Goal: Book appointment/travel/reservation

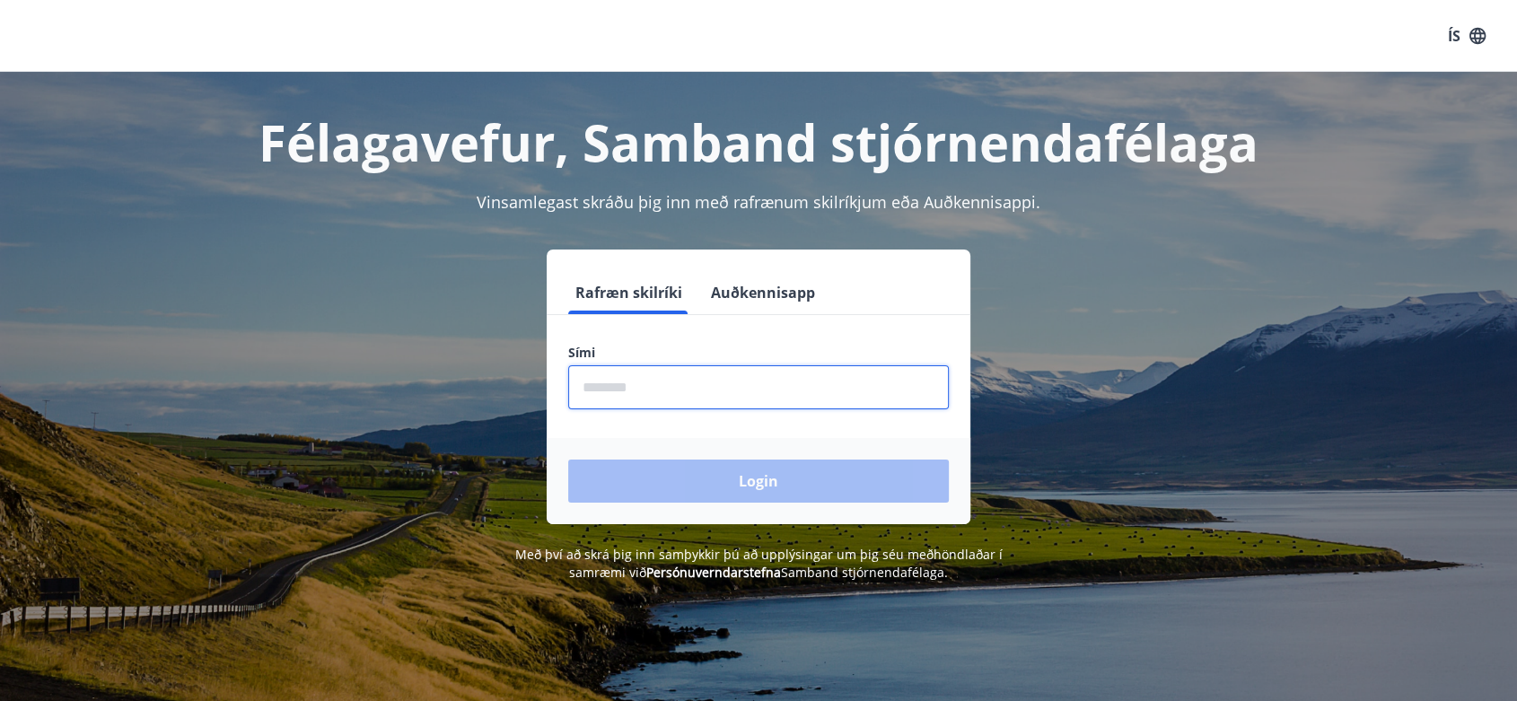
click at [637, 393] on input "phone" at bounding box center [758, 387] width 380 height 44
click at [625, 484] on div "Login" at bounding box center [759, 481] width 424 height 86
drag, startPoint x: 638, startPoint y: 408, endPoint x: 638, endPoint y: 398, distance: 9.9
click at [638, 398] on form "Rafræn skilríki Auðkennisapp Sími ​ Login" at bounding box center [759, 397] width 424 height 253
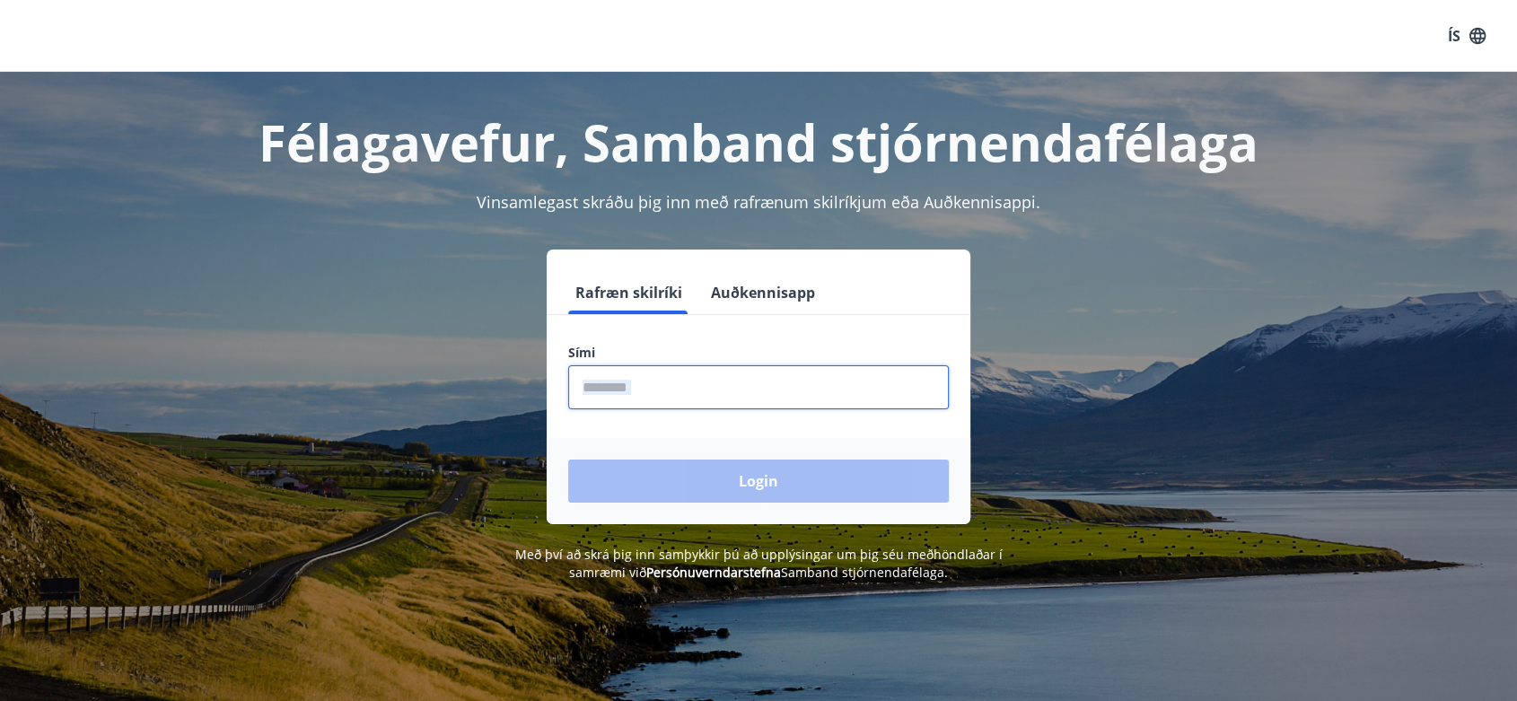
click at [639, 396] on input "phone" at bounding box center [758, 387] width 380 height 44
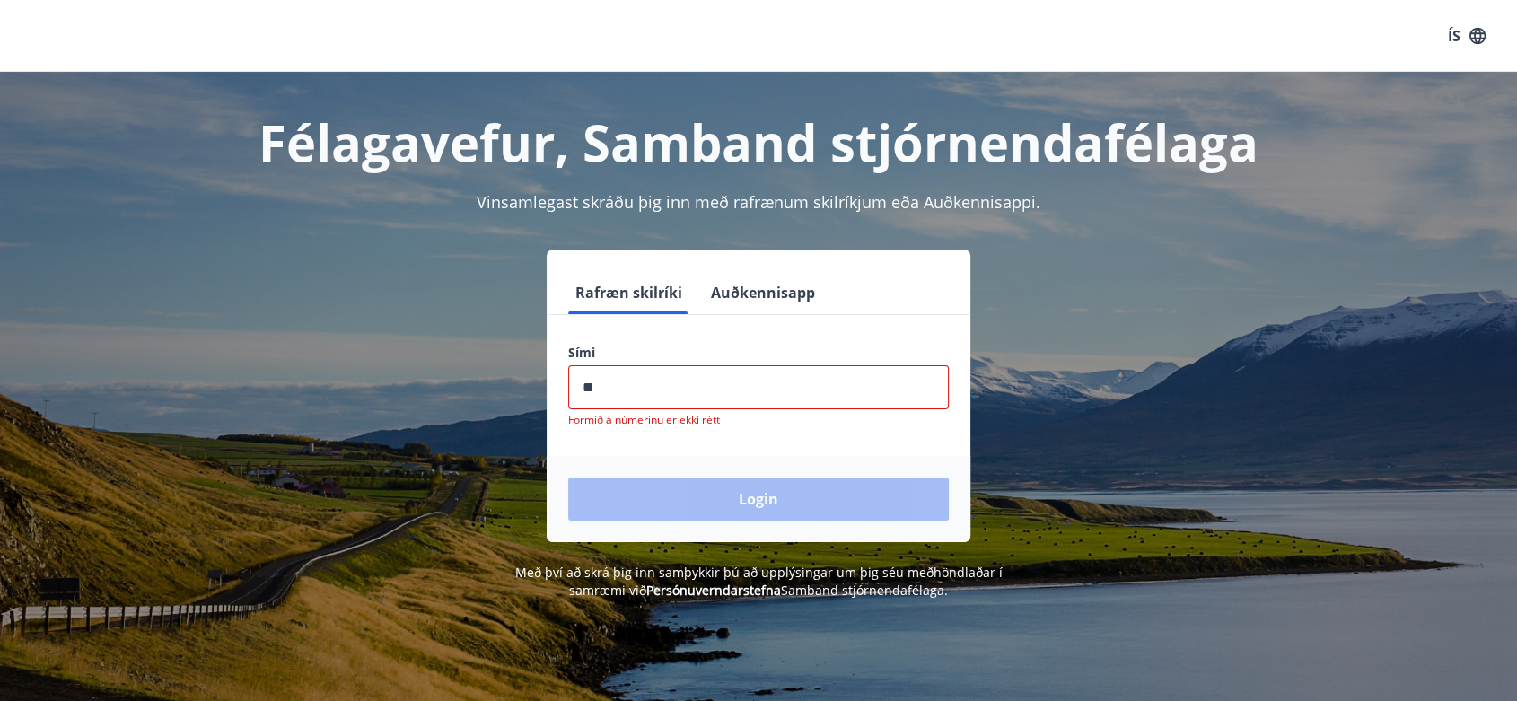
type input "********"
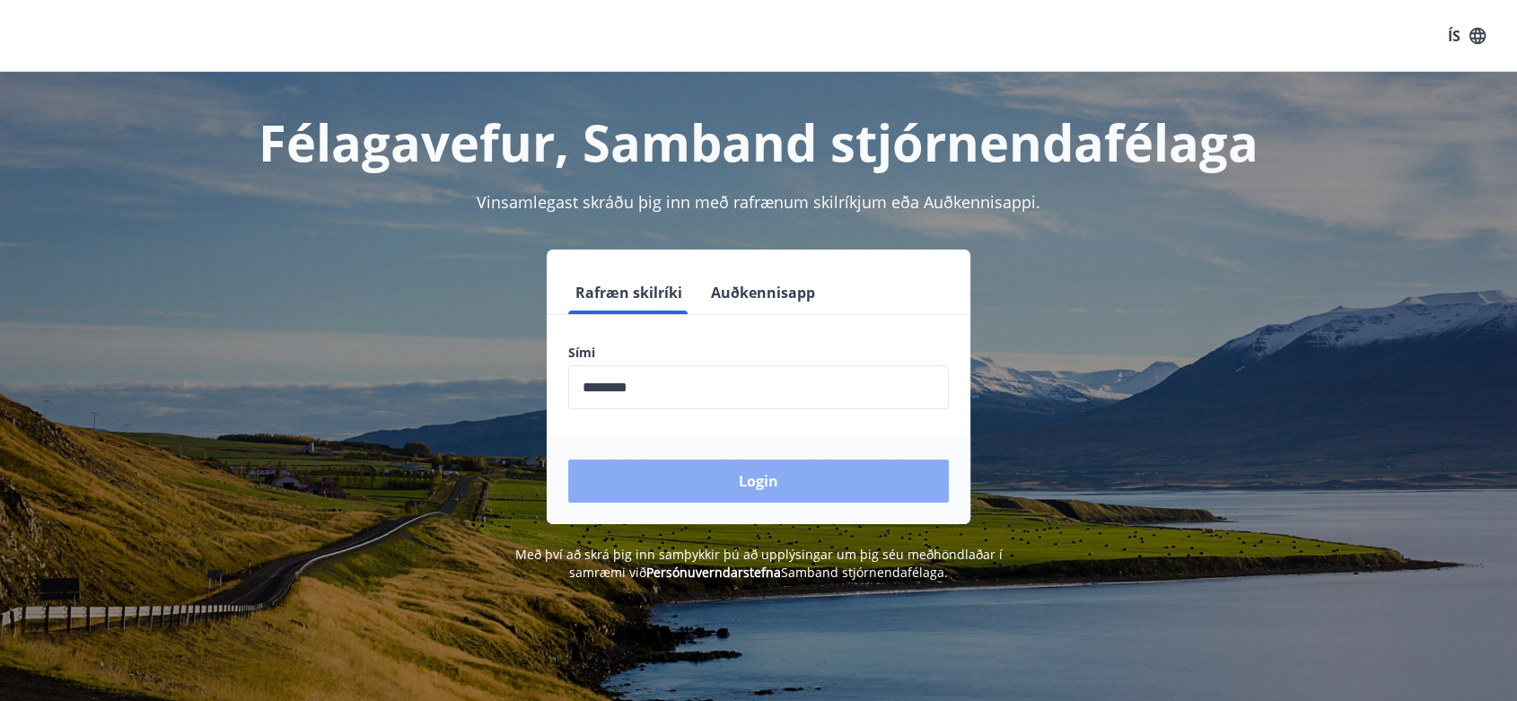
click at [717, 480] on button "Login" at bounding box center [758, 480] width 380 height 43
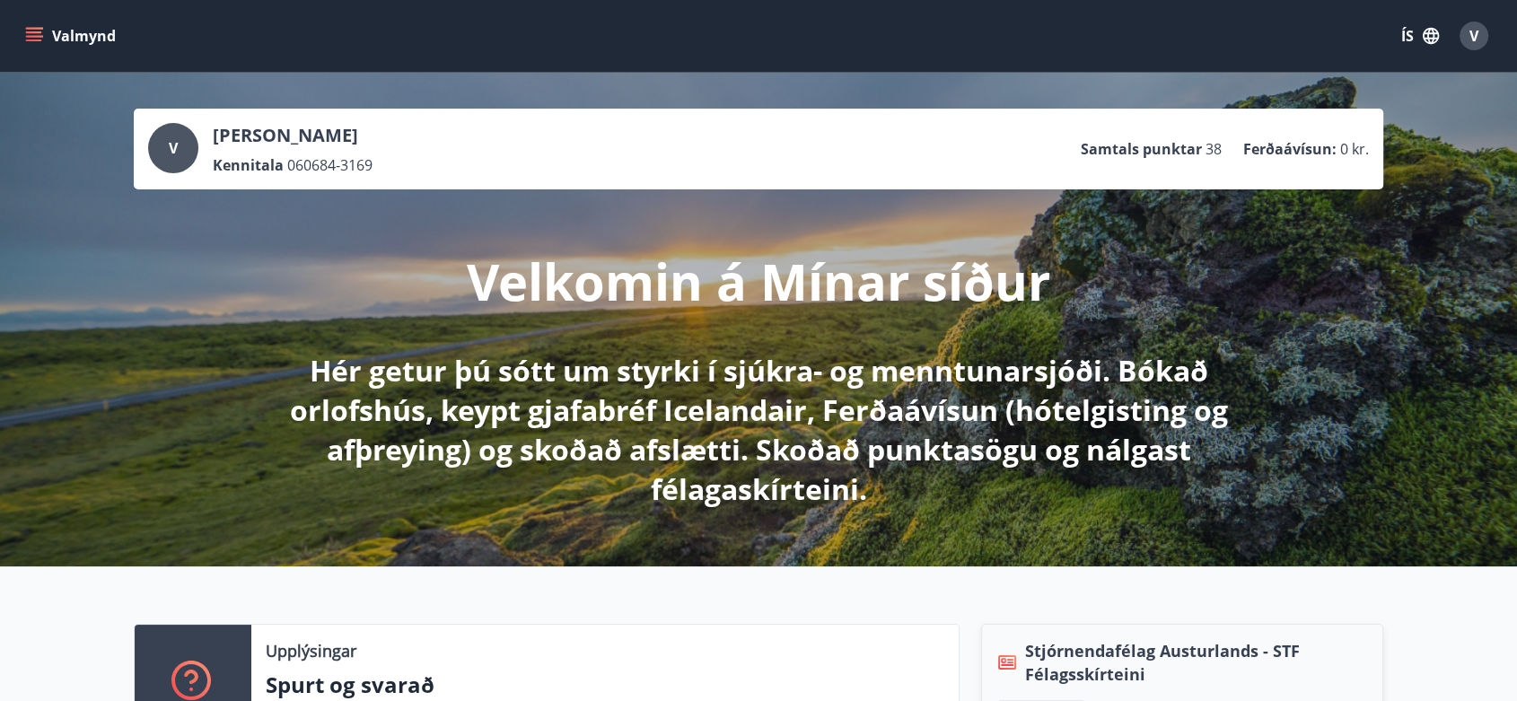
click at [40, 33] on icon "menu" at bounding box center [34, 36] width 18 height 18
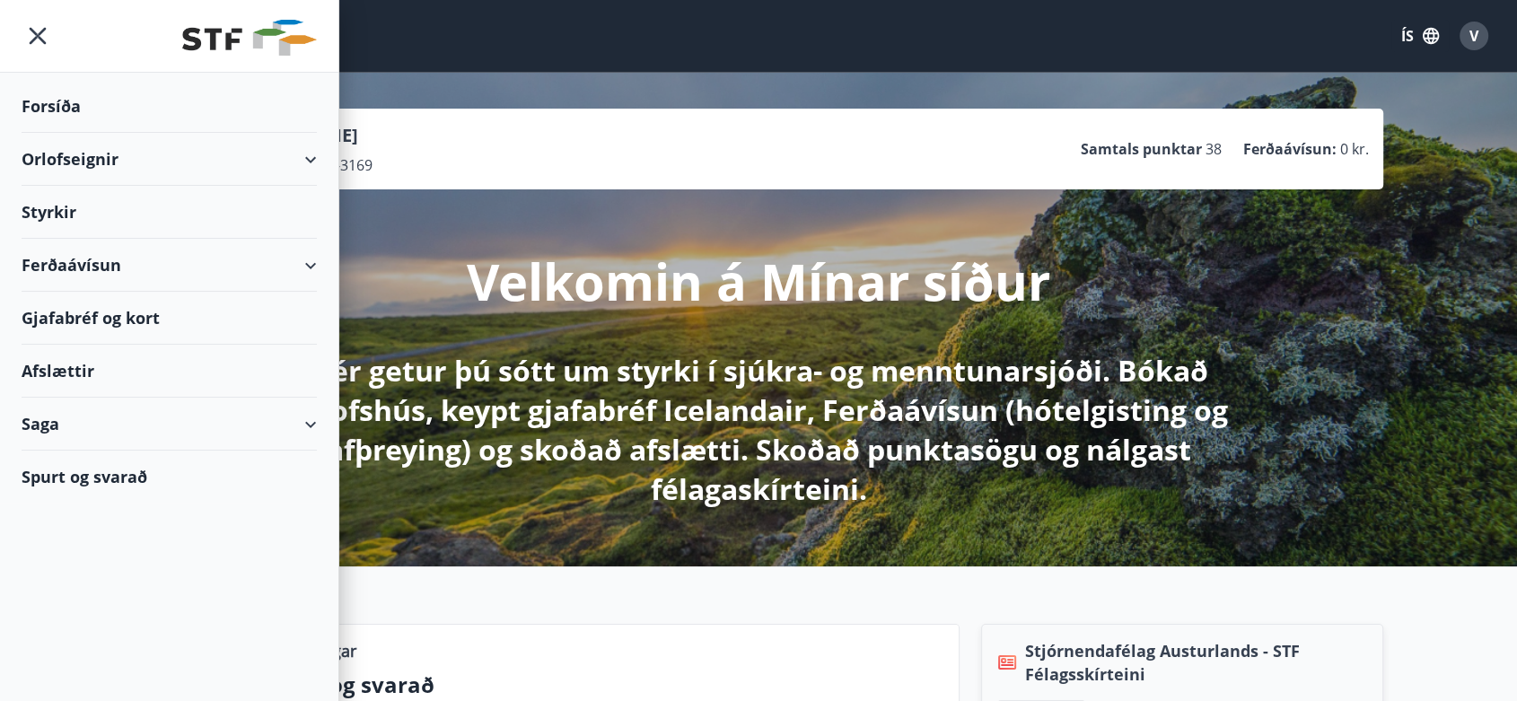
click at [133, 163] on div "Orlofseignir" at bounding box center [169, 159] width 295 height 53
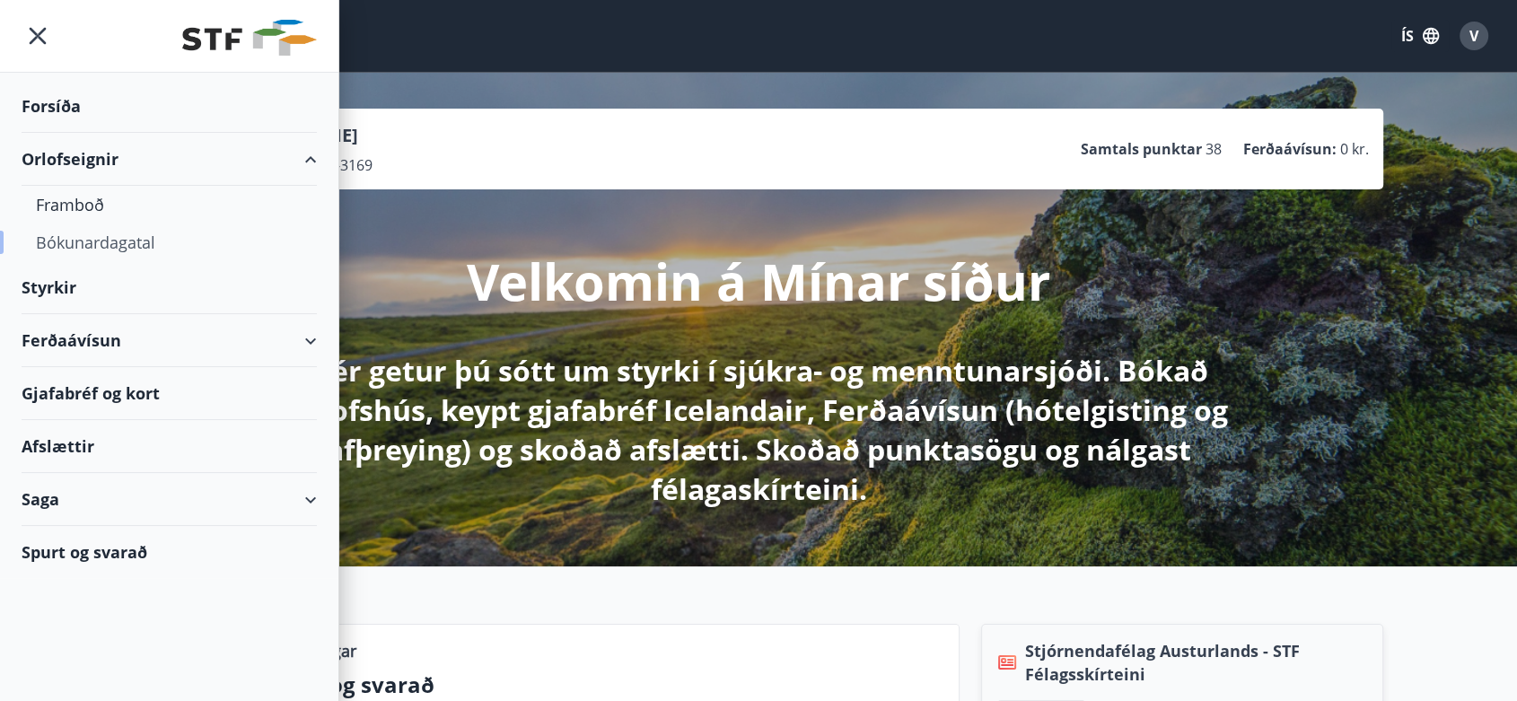
click at [92, 241] on div "Bókunardagatal" at bounding box center [169, 242] width 267 height 38
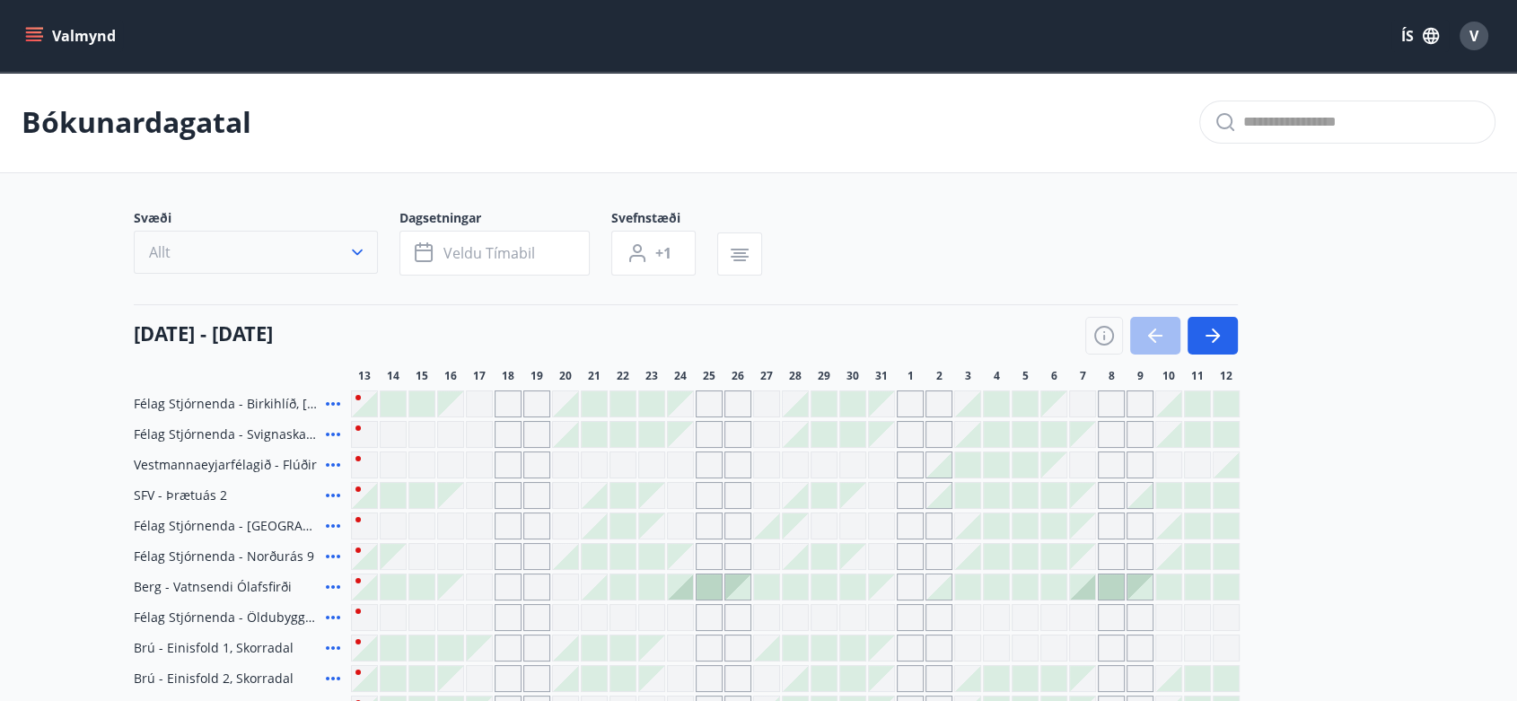
click at [351, 254] on icon "button" at bounding box center [357, 252] width 18 height 18
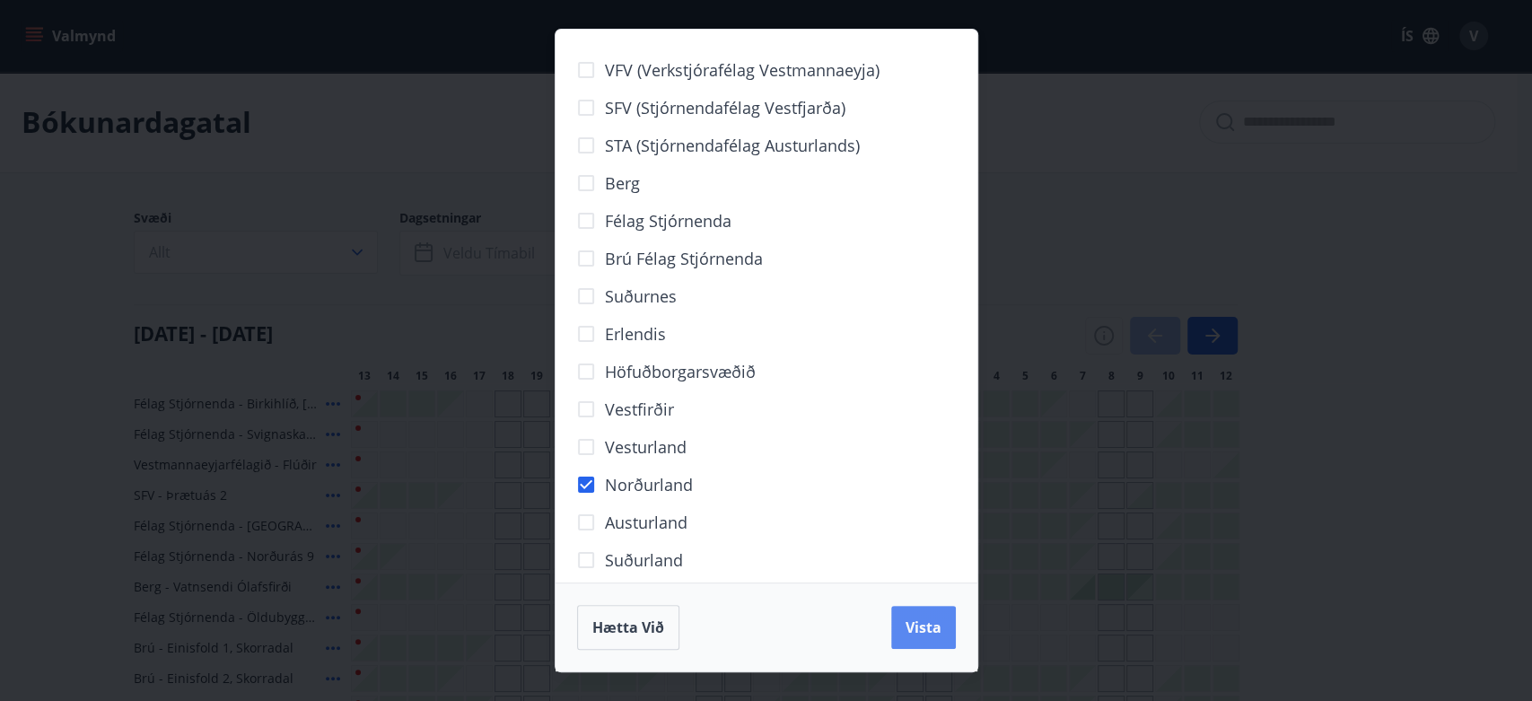
click at [916, 624] on span "Vista" at bounding box center [923, 627] width 36 height 20
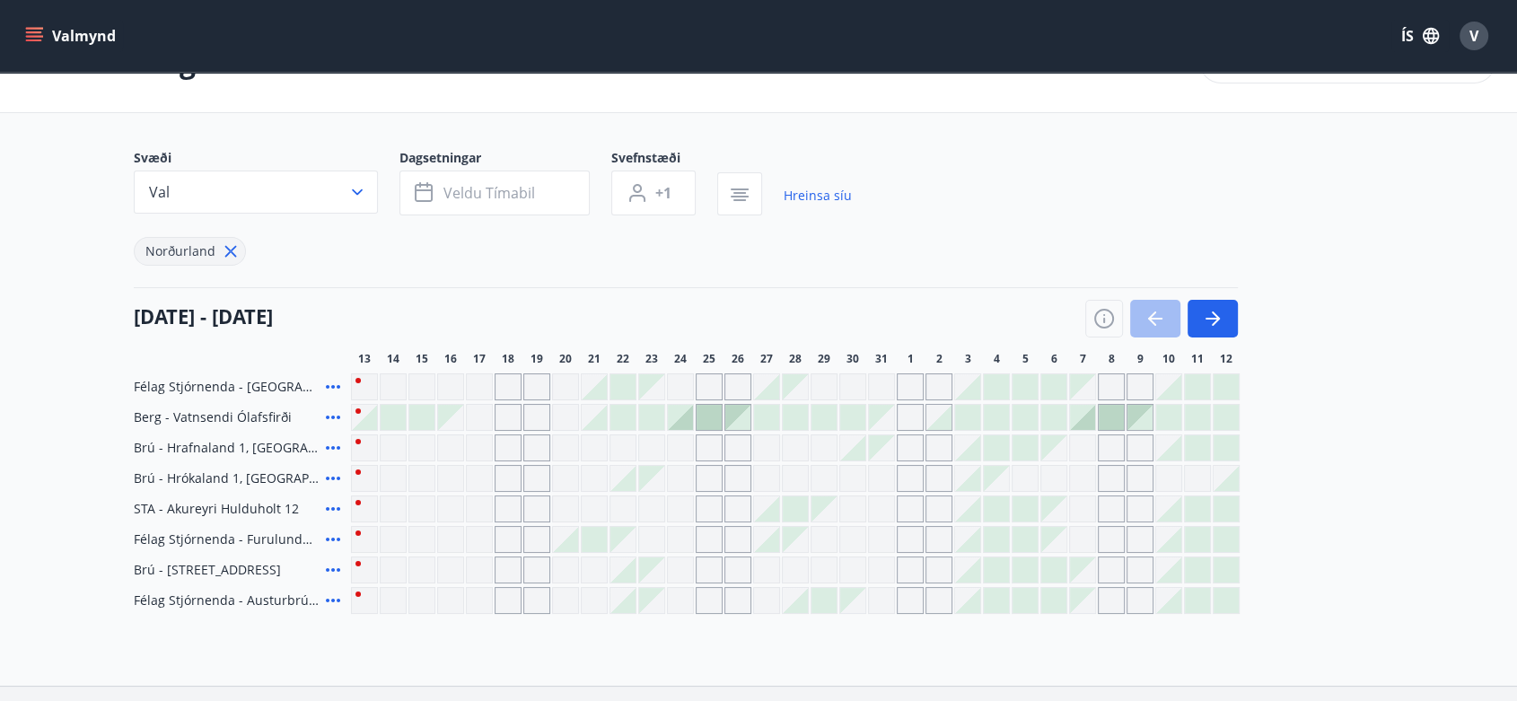
scroll to position [66, 0]
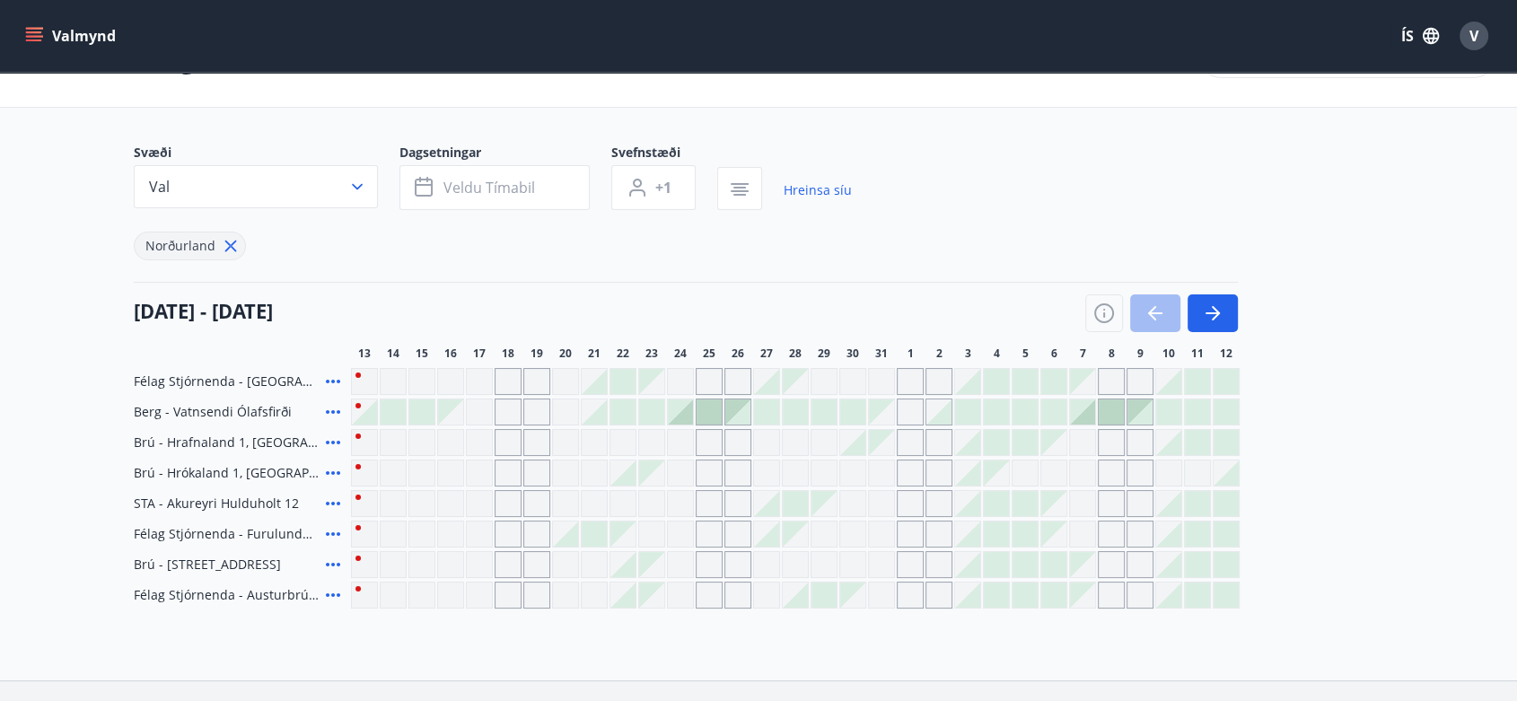
click at [328, 589] on icon at bounding box center [333, 595] width 22 height 22
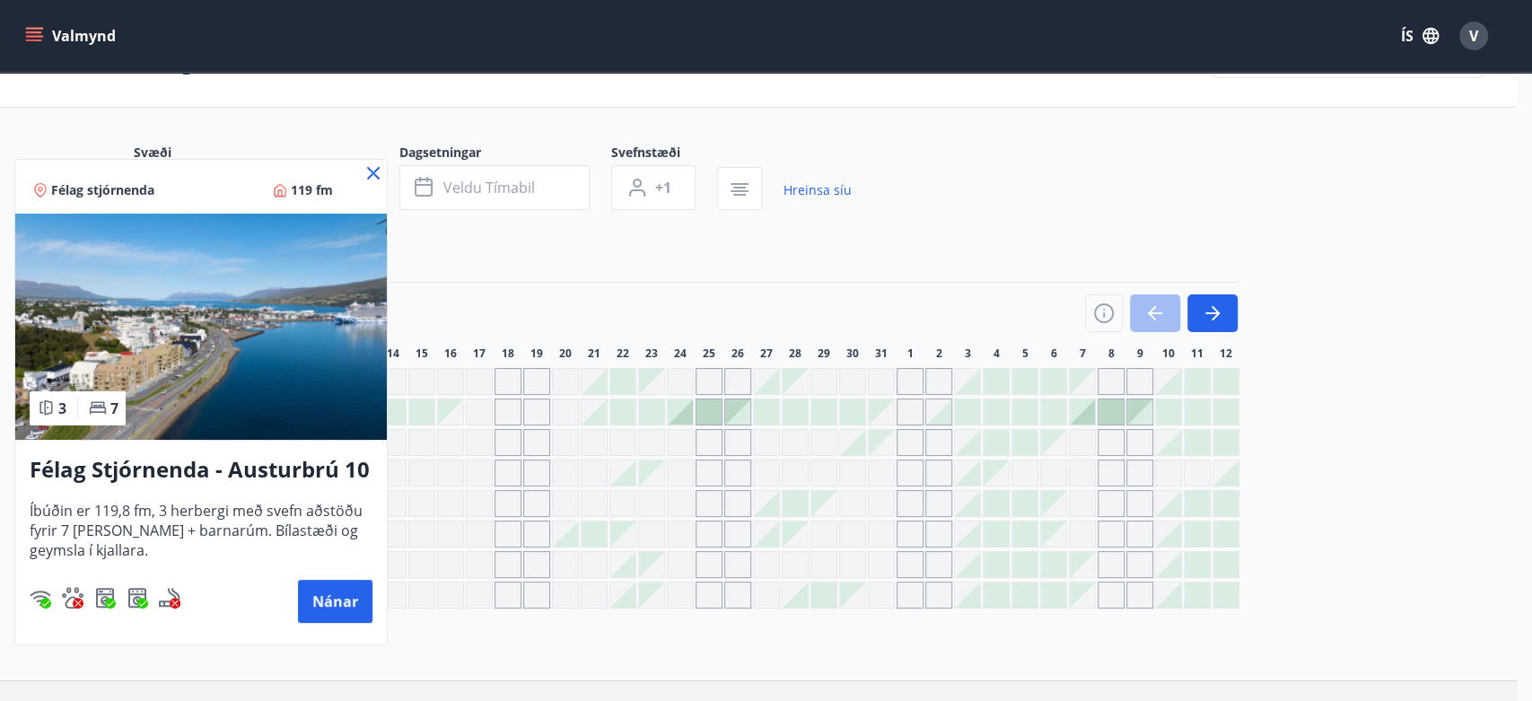
drag, startPoint x: 375, startPoint y: 177, endPoint x: 520, endPoint y: 264, distance: 168.7
click at [376, 174] on icon at bounding box center [374, 173] width 22 height 22
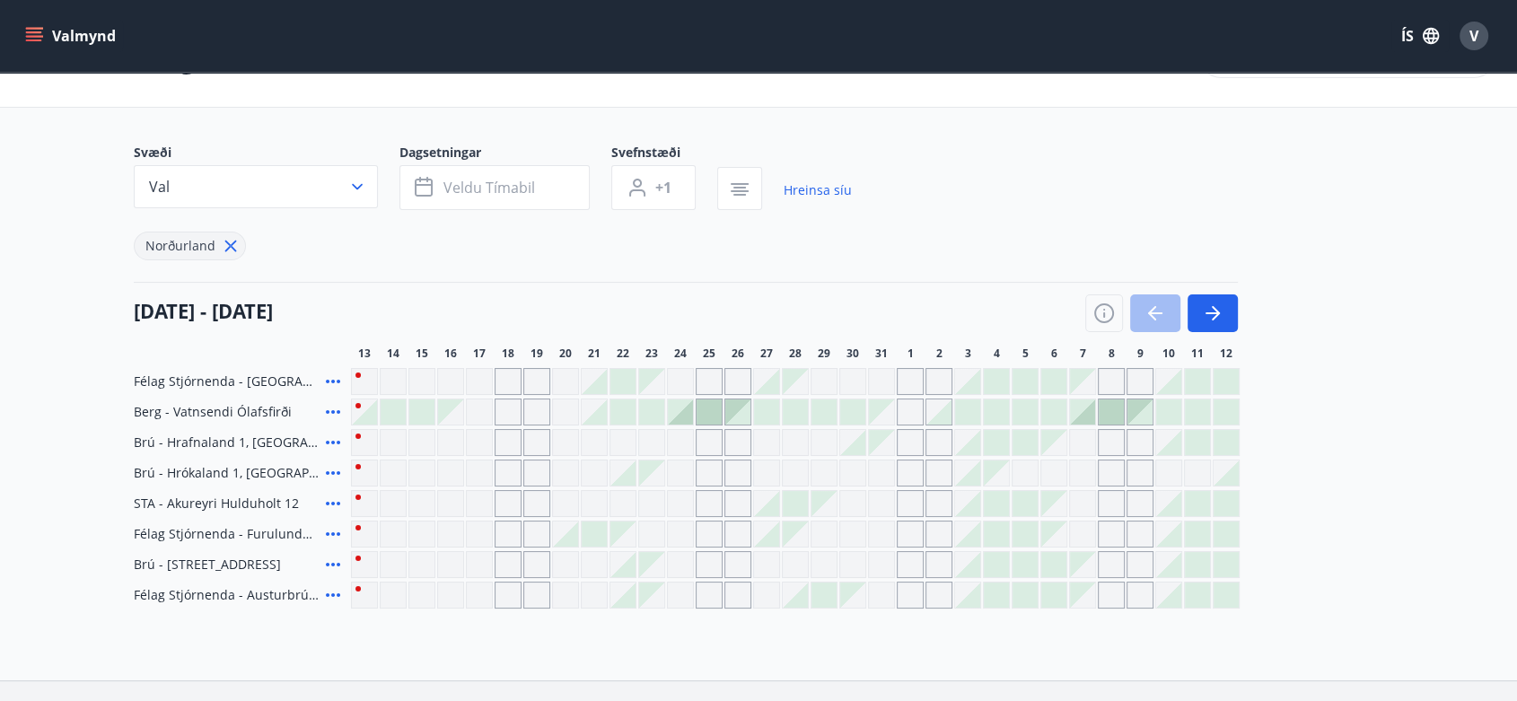
click at [610, 500] on div "Gráir dagar eru ekki bókanlegir" at bounding box center [622, 503] width 27 height 27
click at [621, 500] on div "Gráir dagar eru ekki bókanlegir" at bounding box center [622, 503] width 27 height 27
click at [624, 564] on div at bounding box center [622, 564] width 25 height 25
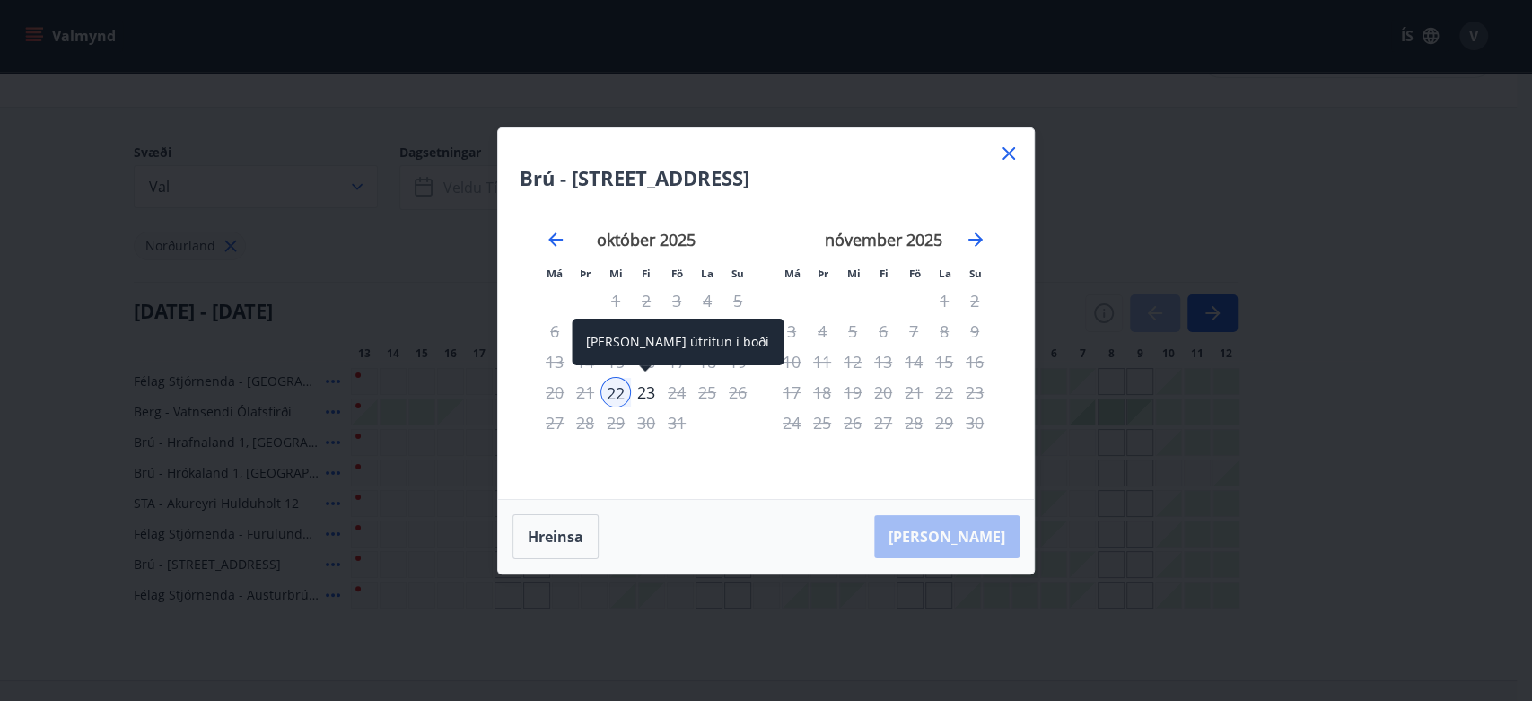
click at [644, 382] on div "23" at bounding box center [646, 392] width 31 height 31
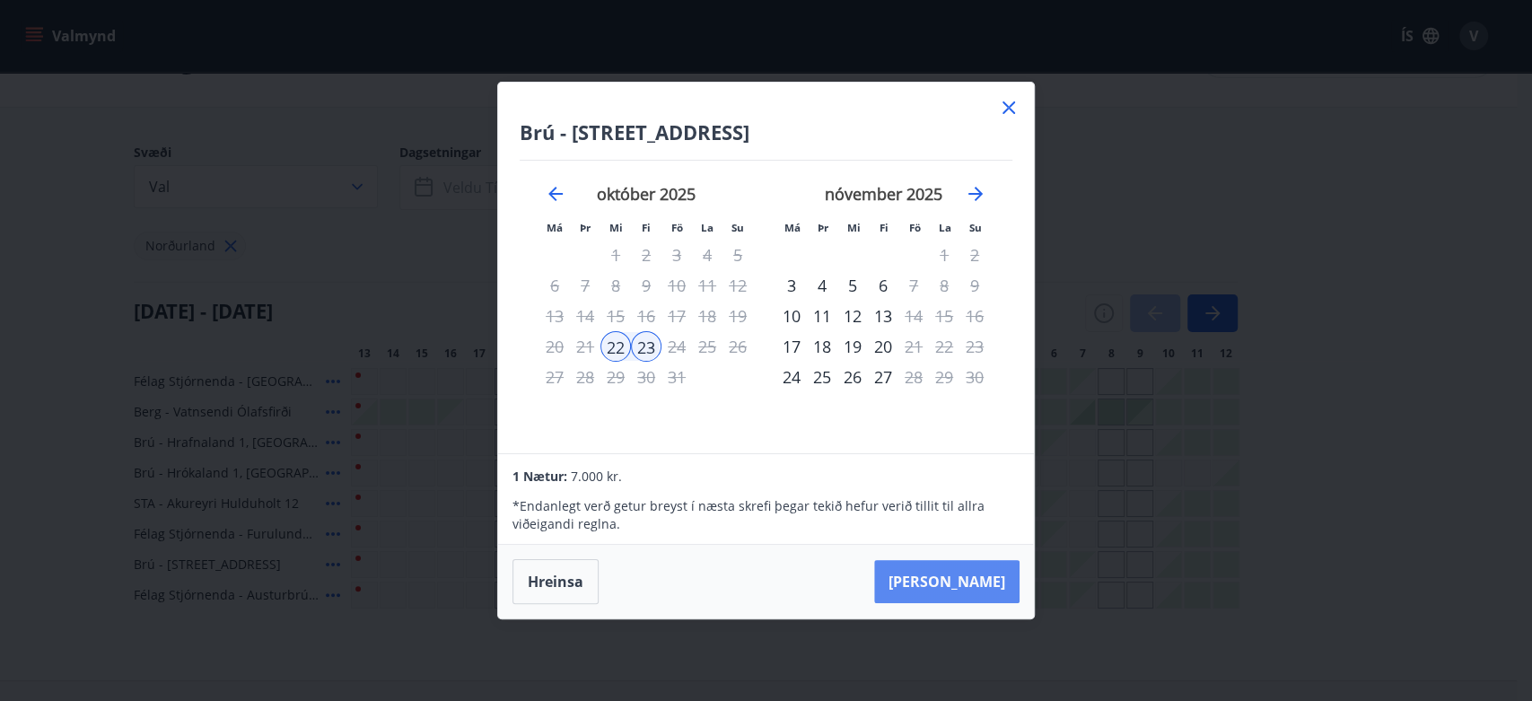
click at [984, 564] on button "[PERSON_NAME]" at bounding box center [946, 581] width 145 height 43
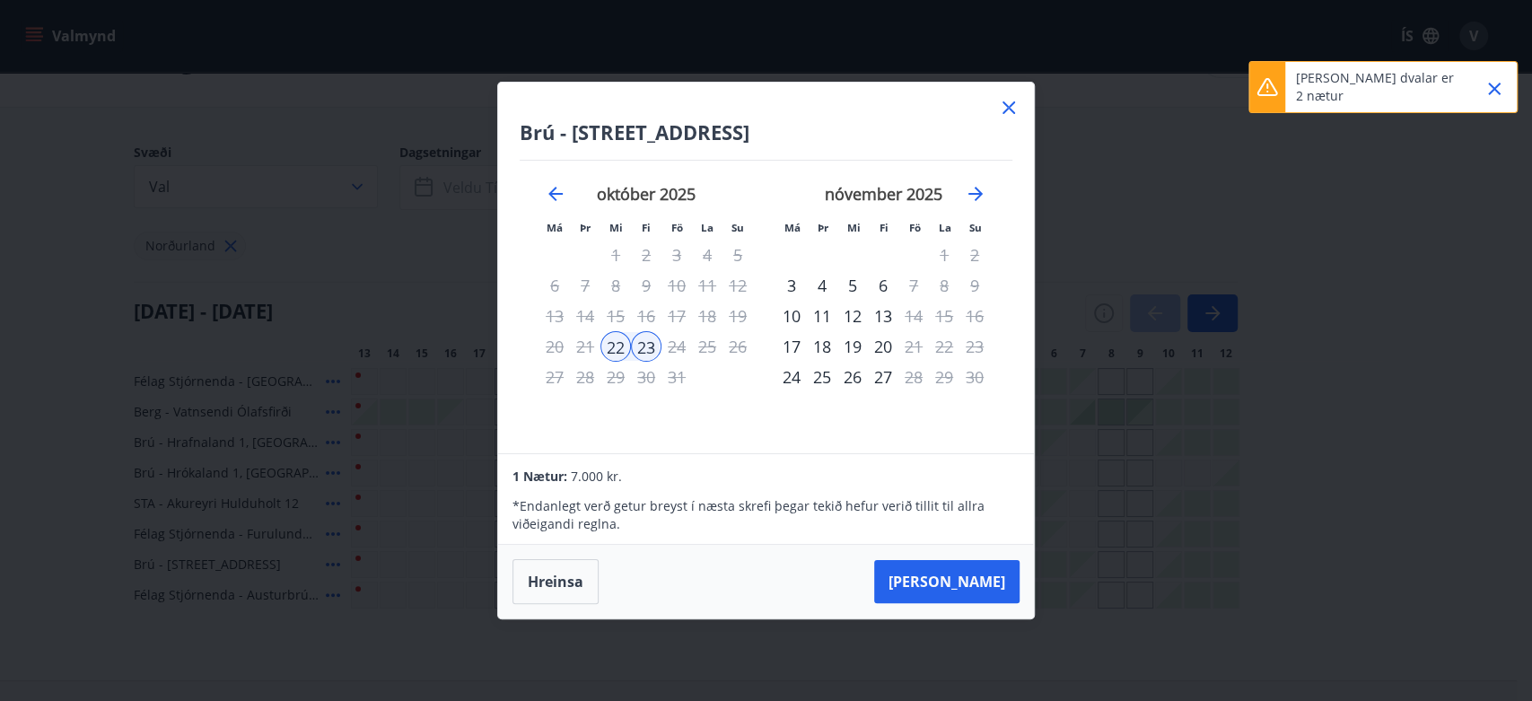
click at [582, 345] on div "21" at bounding box center [585, 346] width 31 height 31
click at [1005, 109] on icon at bounding box center [1009, 108] width 22 height 22
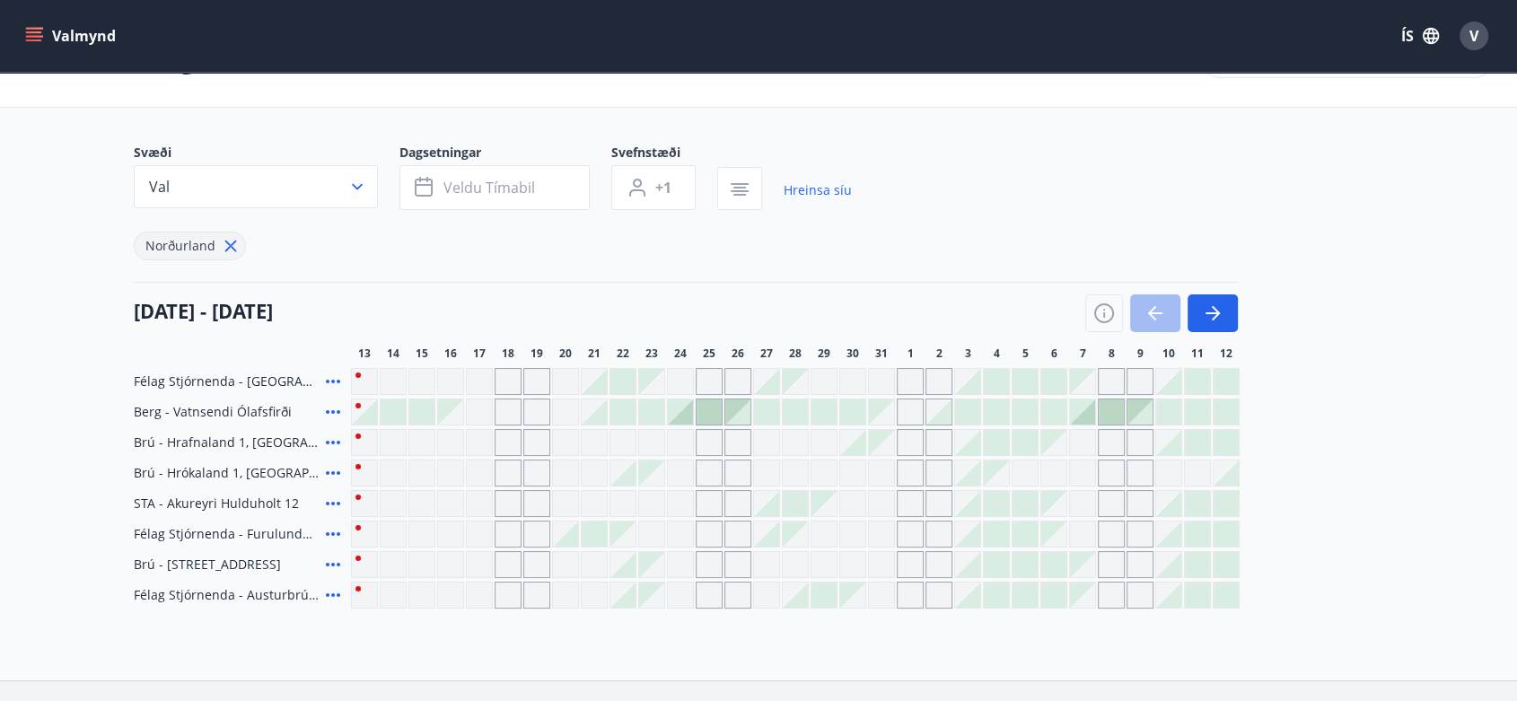
click at [626, 587] on div at bounding box center [622, 594] width 25 height 25
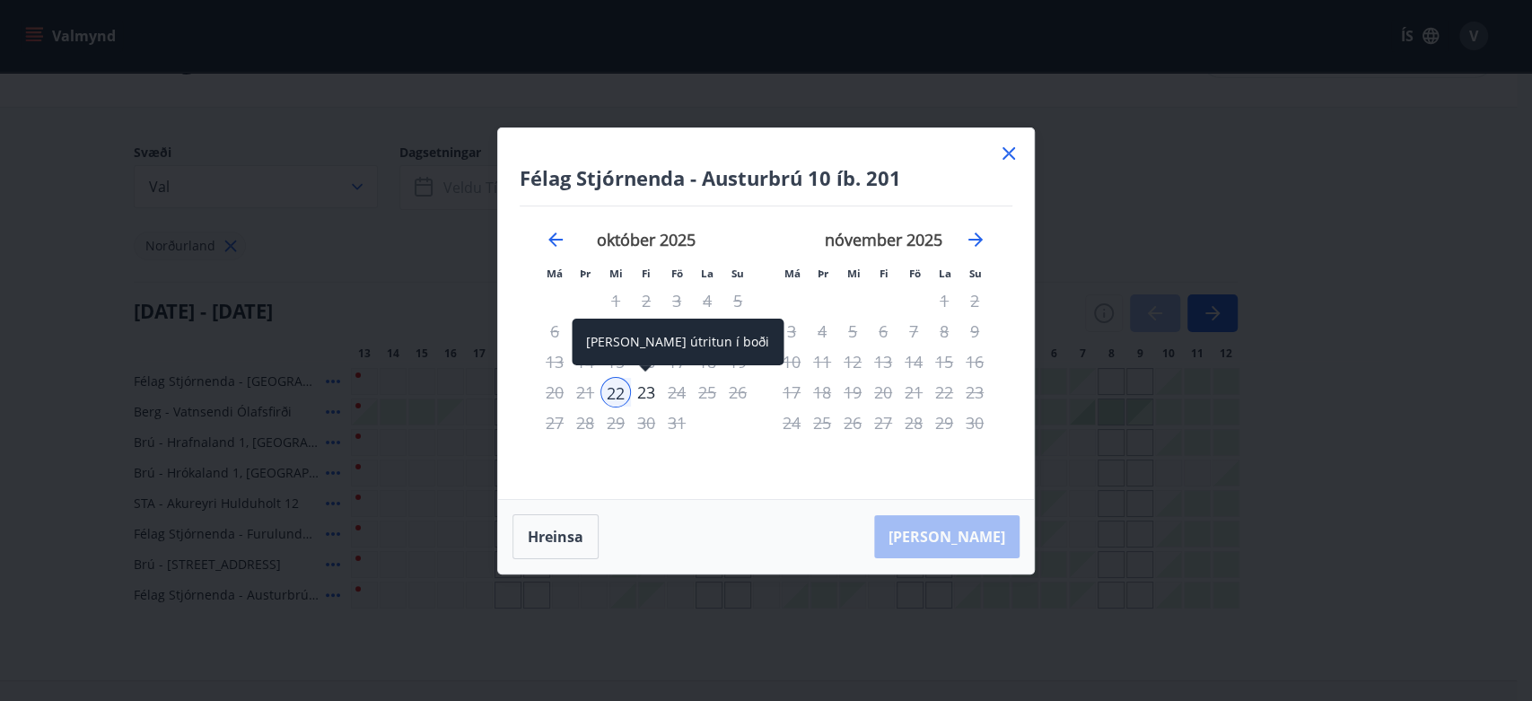
click at [643, 389] on div "23" at bounding box center [646, 392] width 31 height 31
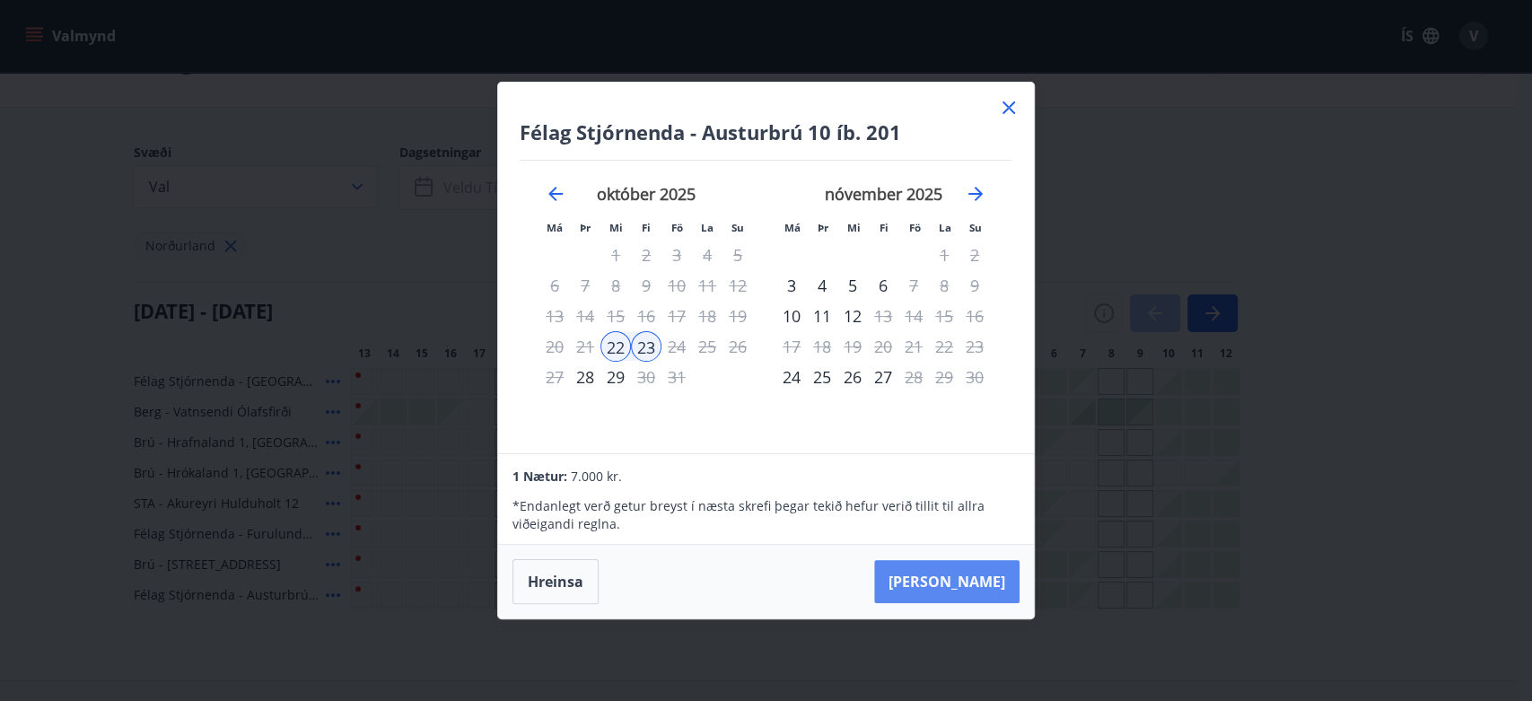
click at [975, 565] on button "[PERSON_NAME]" at bounding box center [946, 581] width 145 height 43
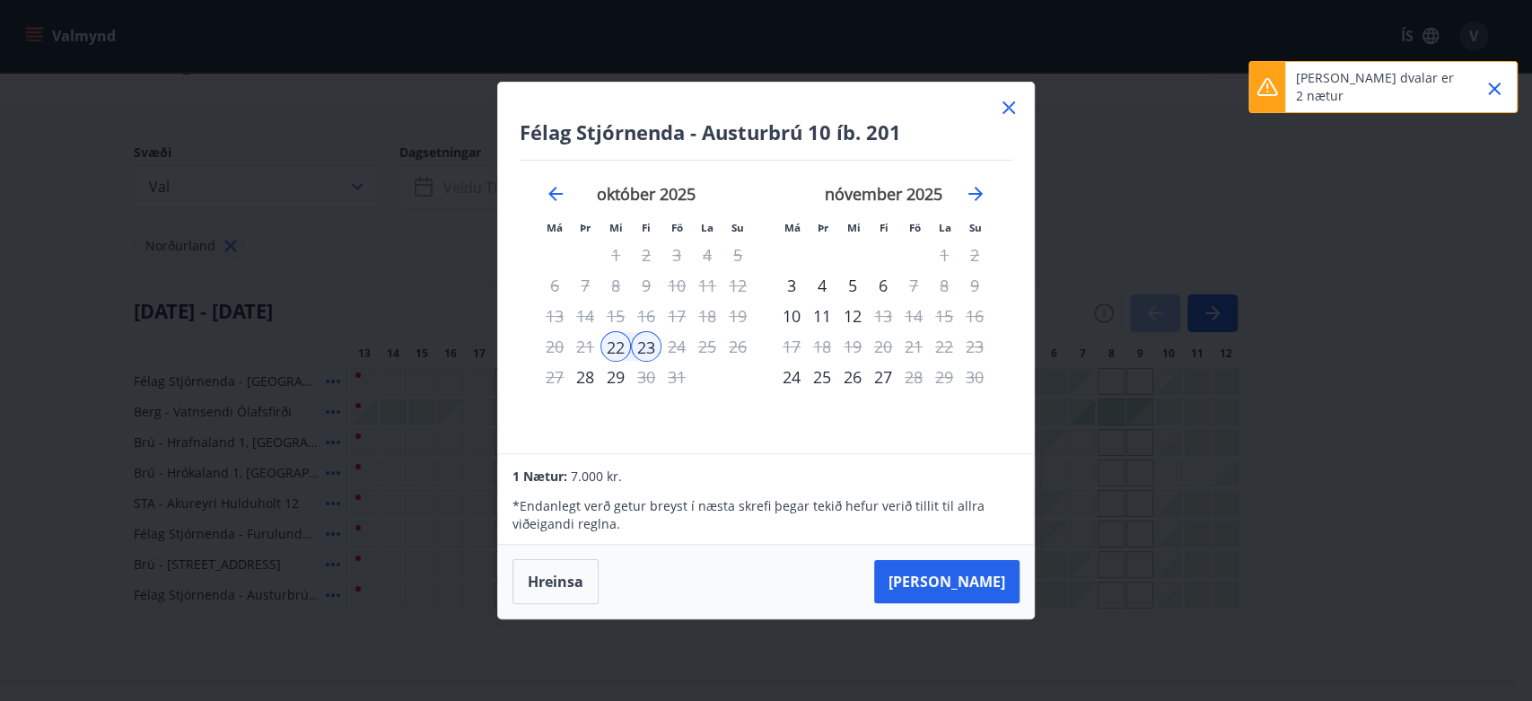
click at [1003, 102] on icon at bounding box center [1008, 107] width 13 height 13
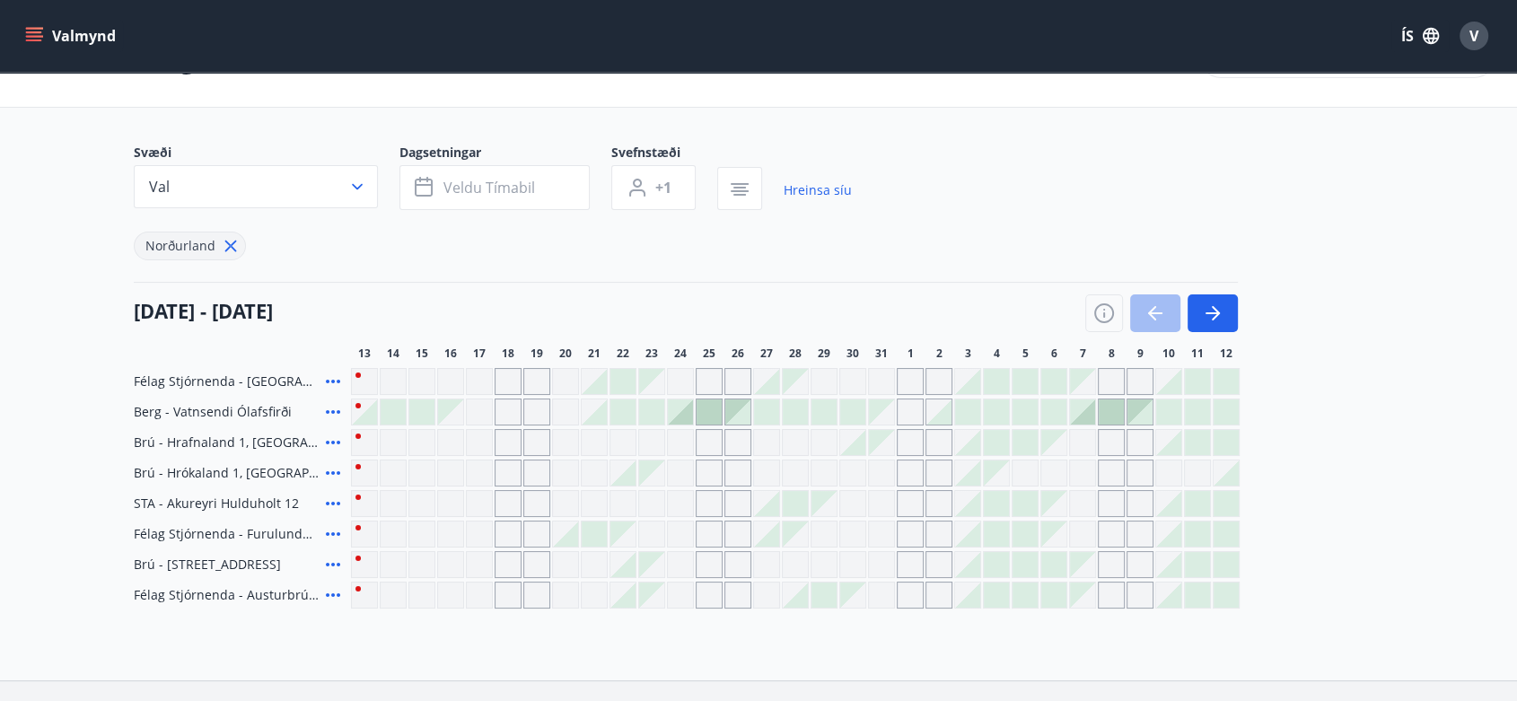
click at [629, 472] on div at bounding box center [622, 472] width 25 height 25
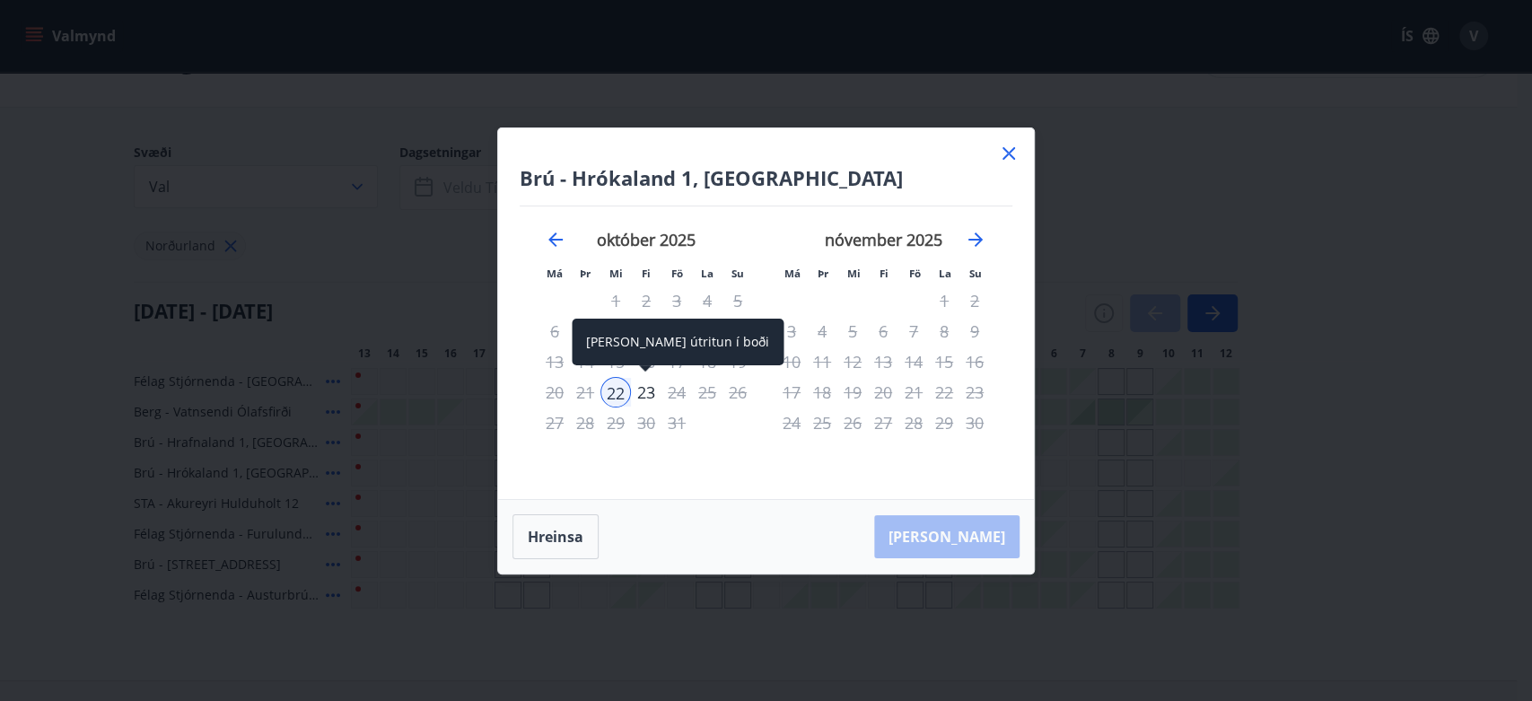
click at [640, 390] on div "23" at bounding box center [646, 392] width 31 height 31
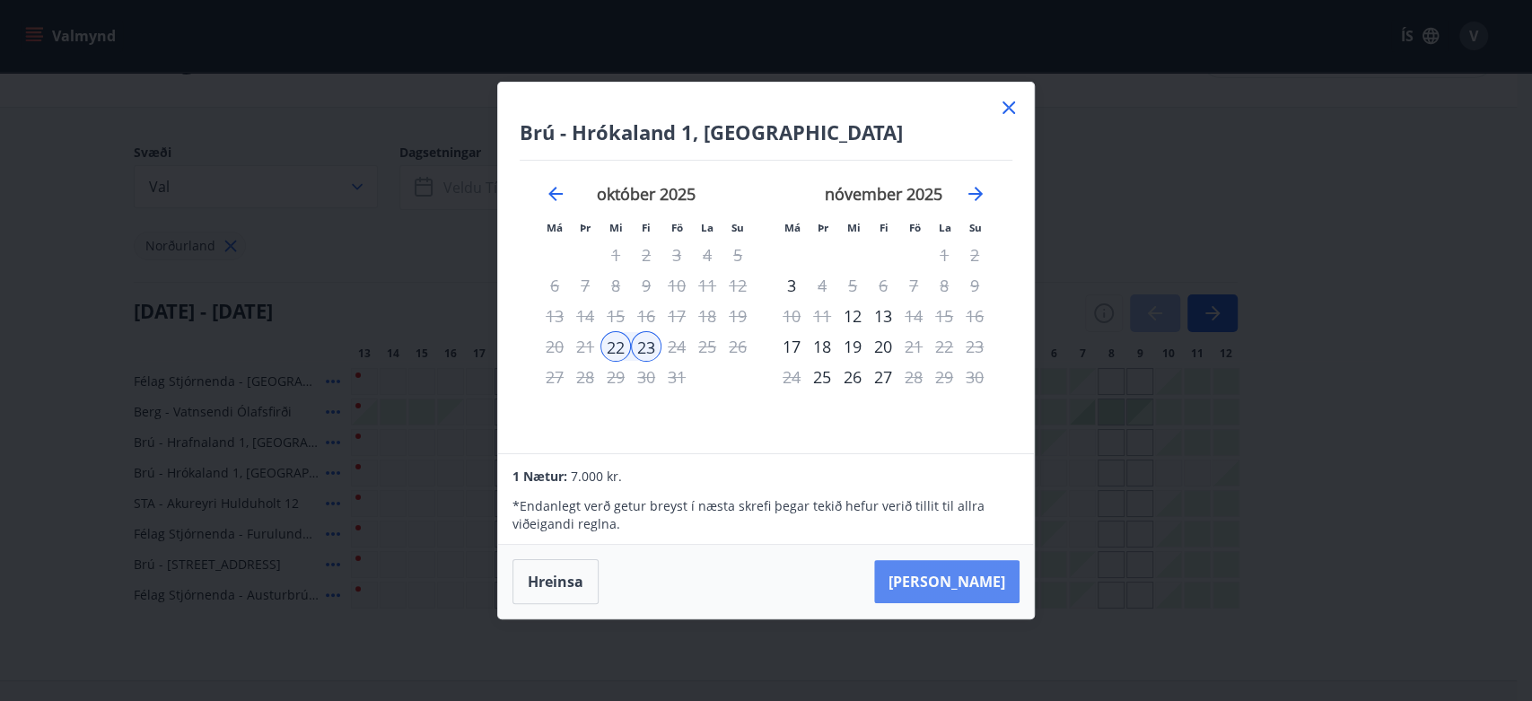
click at [975, 580] on button "[PERSON_NAME]" at bounding box center [946, 581] width 145 height 43
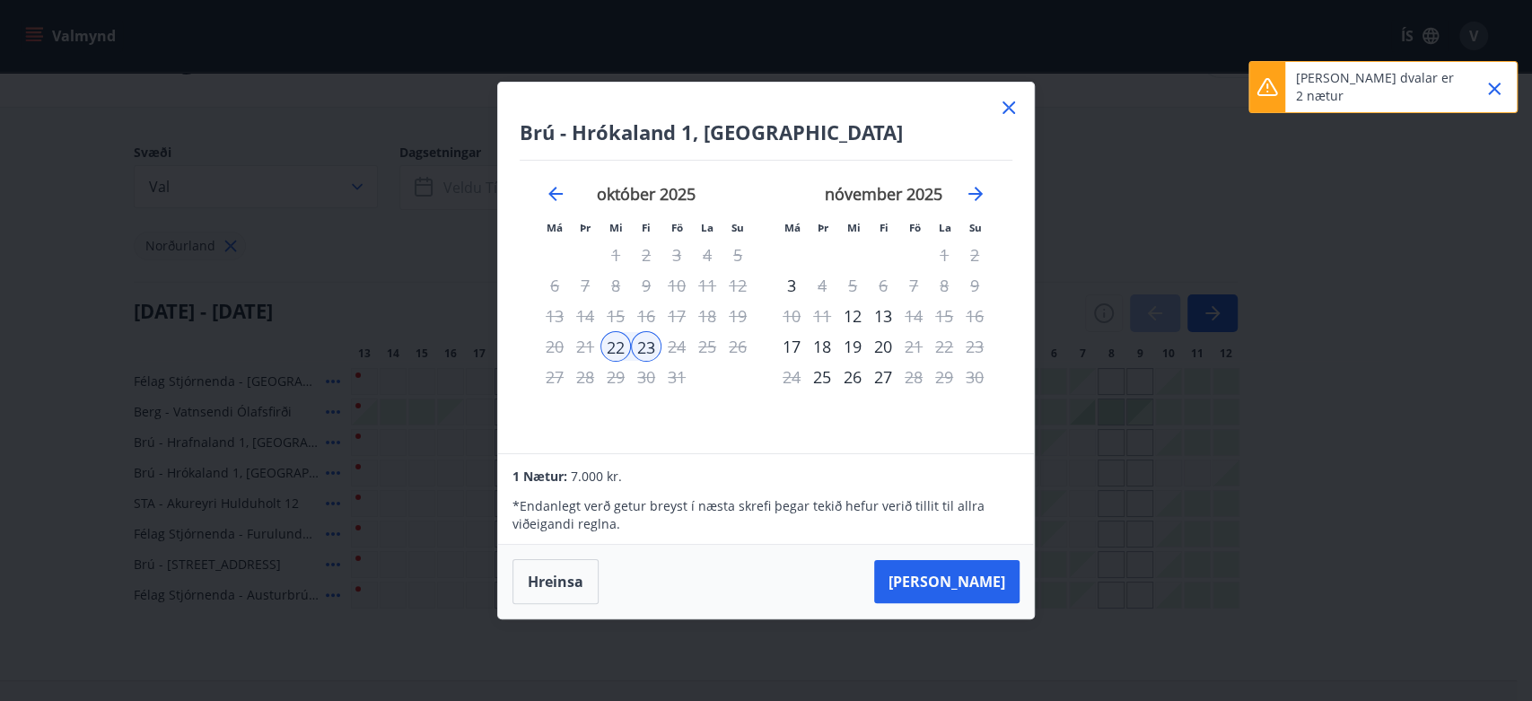
click at [1019, 101] on icon at bounding box center [1009, 108] width 22 height 22
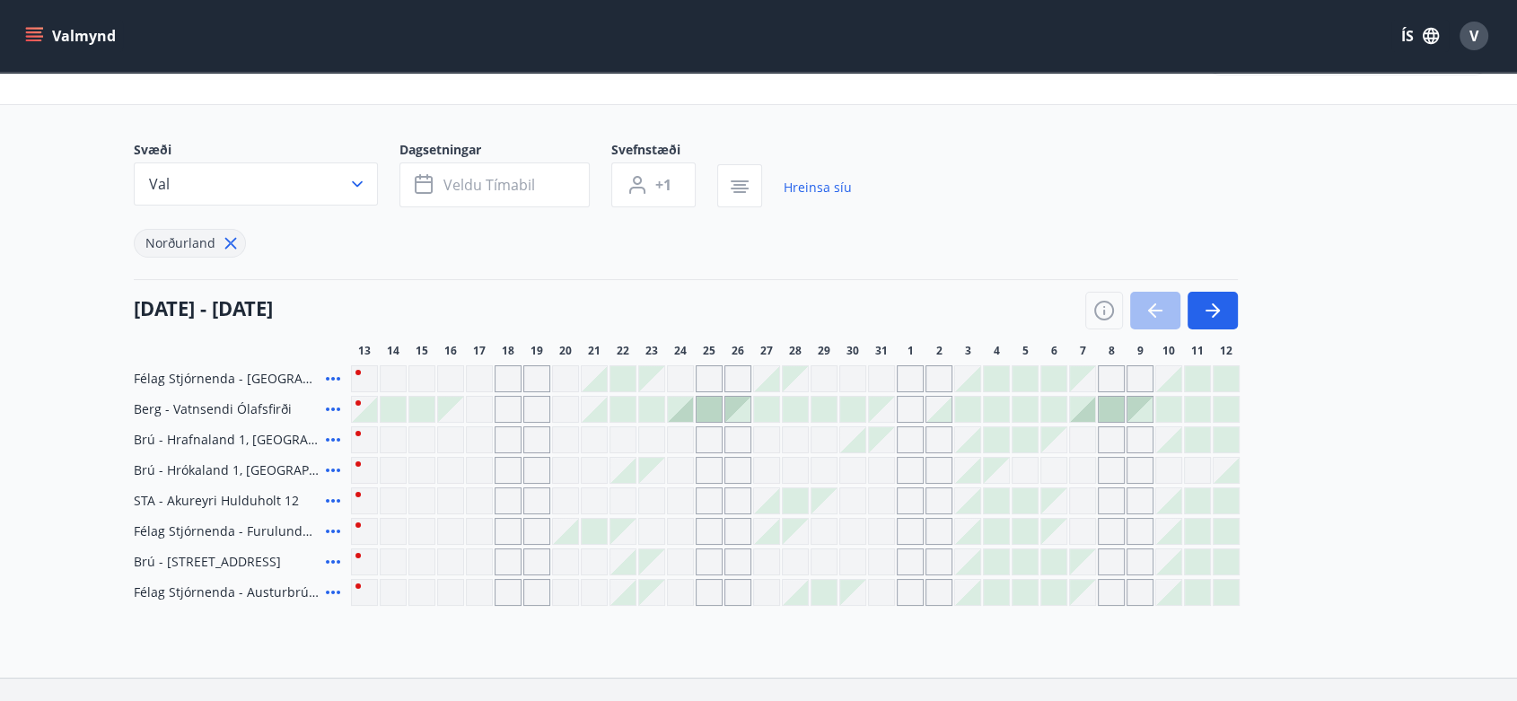
scroll to position [69, 0]
click at [331, 378] on icon at bounding box center [333, 378] width 14 height 4
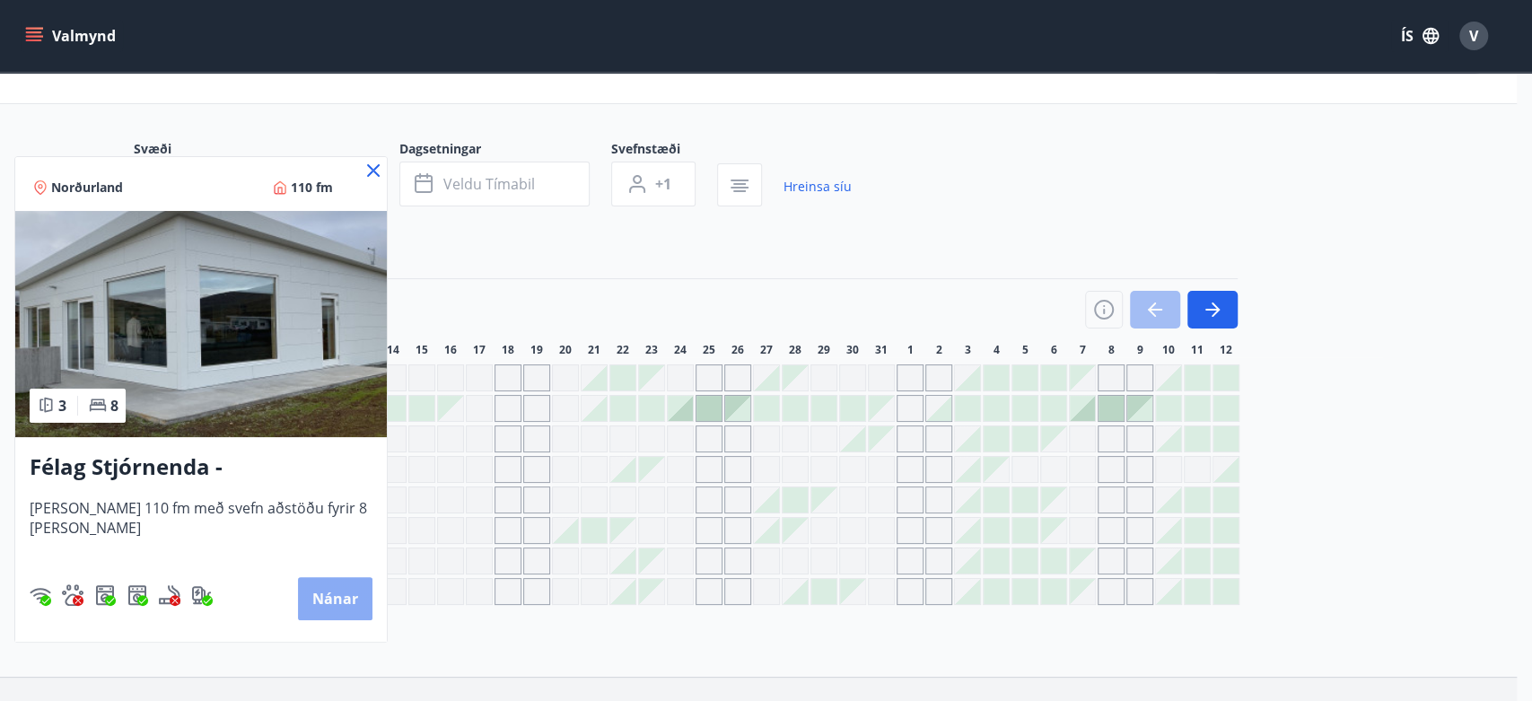
click at [309, 594] on button "Nánar" at bounding box center [335, 598] width 74 height 43
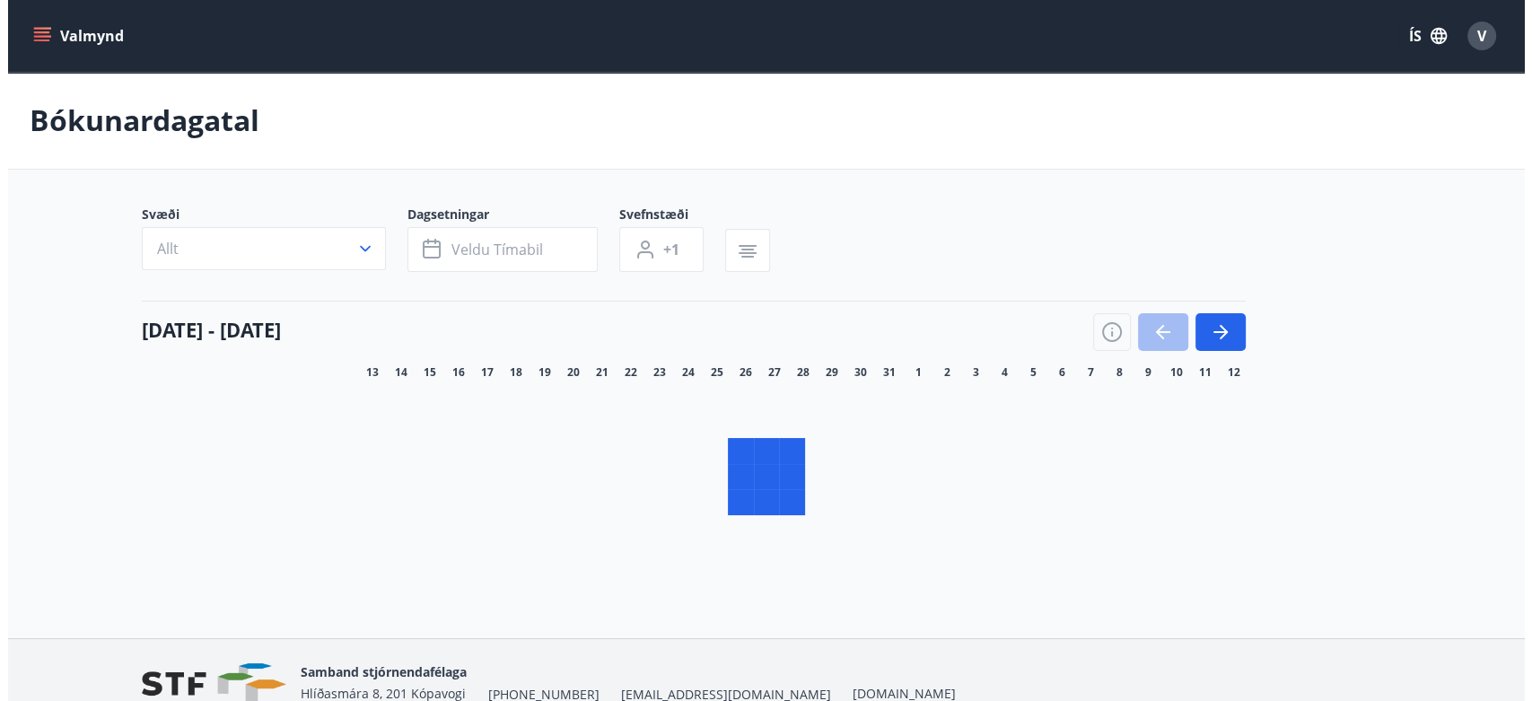
scroll to position [69, 0]
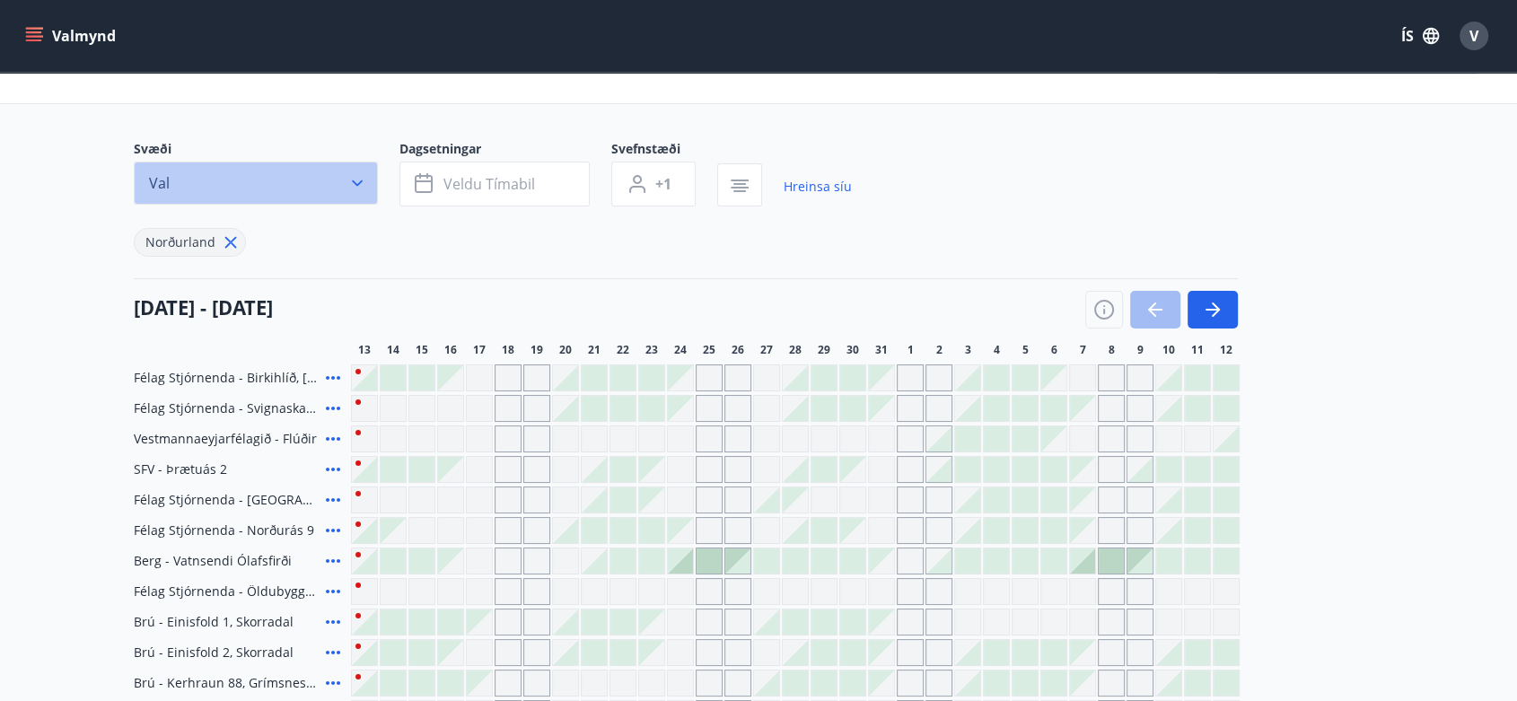
click at [336, 173] on button "Val" at bounding box center [256, 183] width 244 height 43
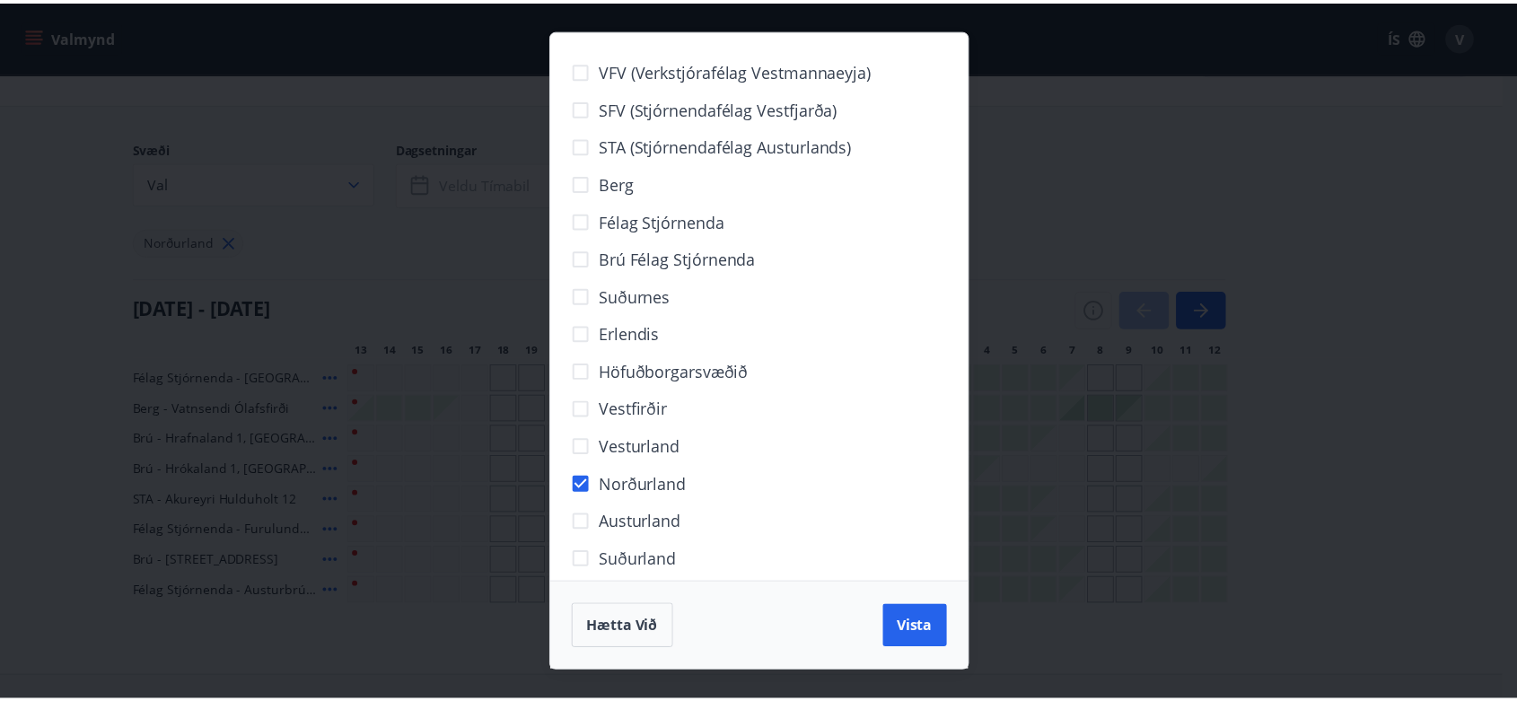
scroll to position [17, 0]
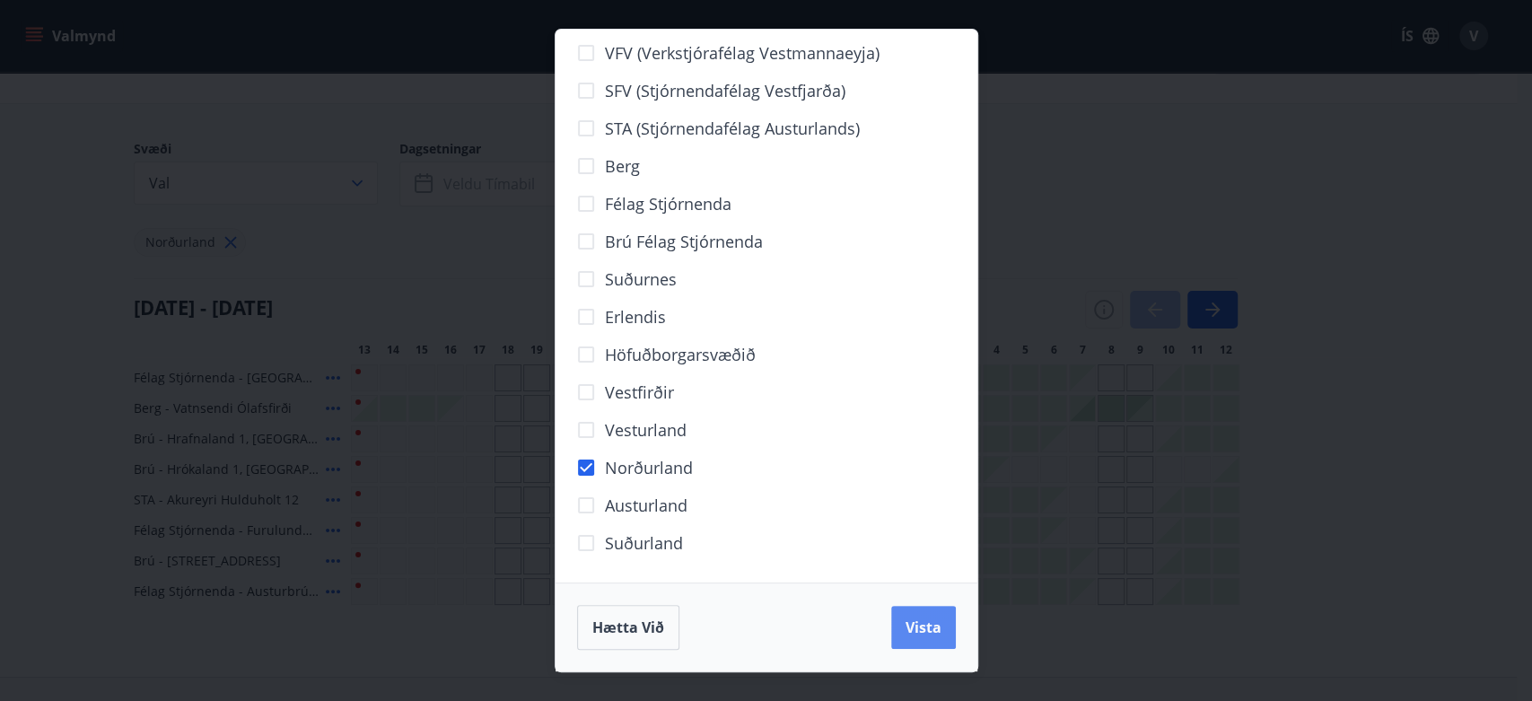
drag, startPoint x: 936, startPoint y: 642, endPoint x: 934, endPoint y: 632, distance: 10.0
click at [934, 632] on button "Vista" at bounding box center [923, 627] width 65 height 43
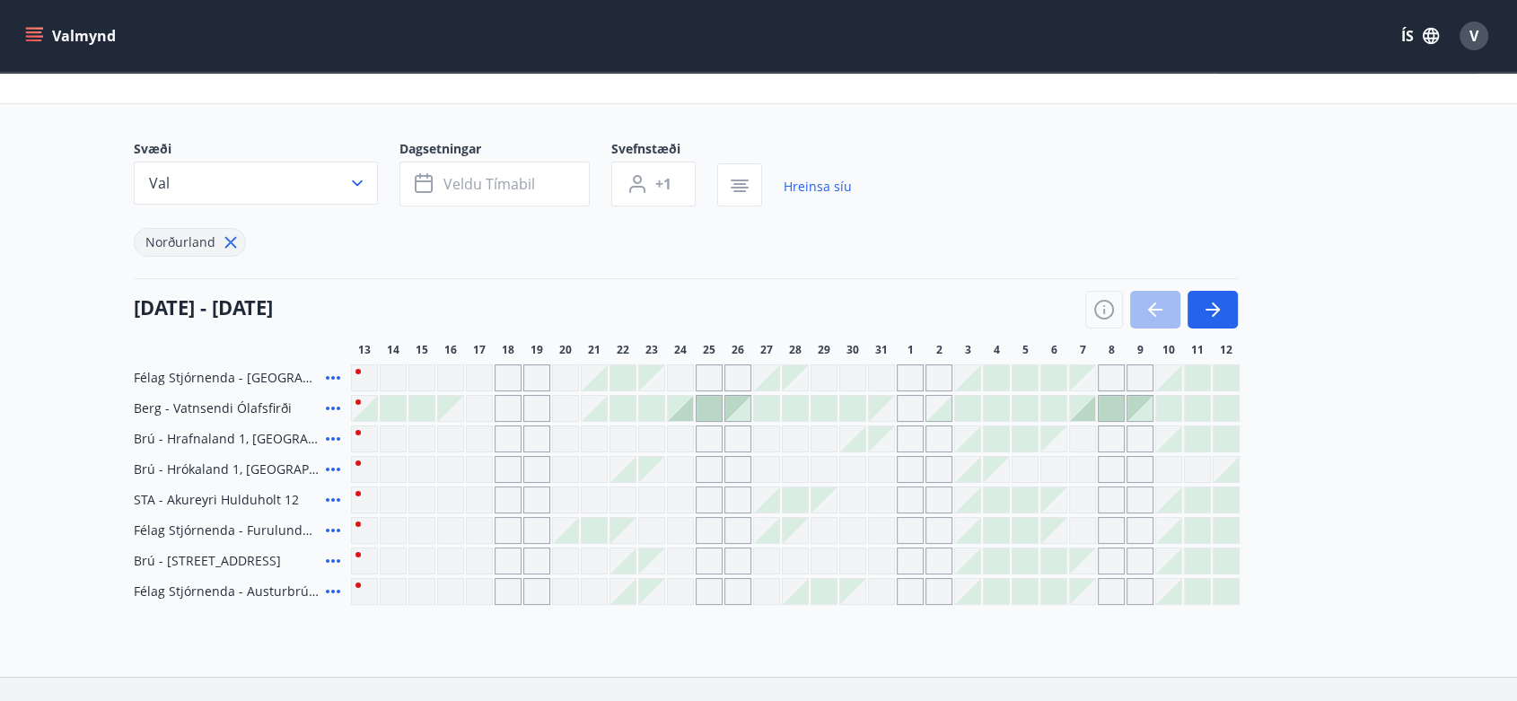
click at [626, 368] on div at bounding box center [622, 377] width 25 height 25
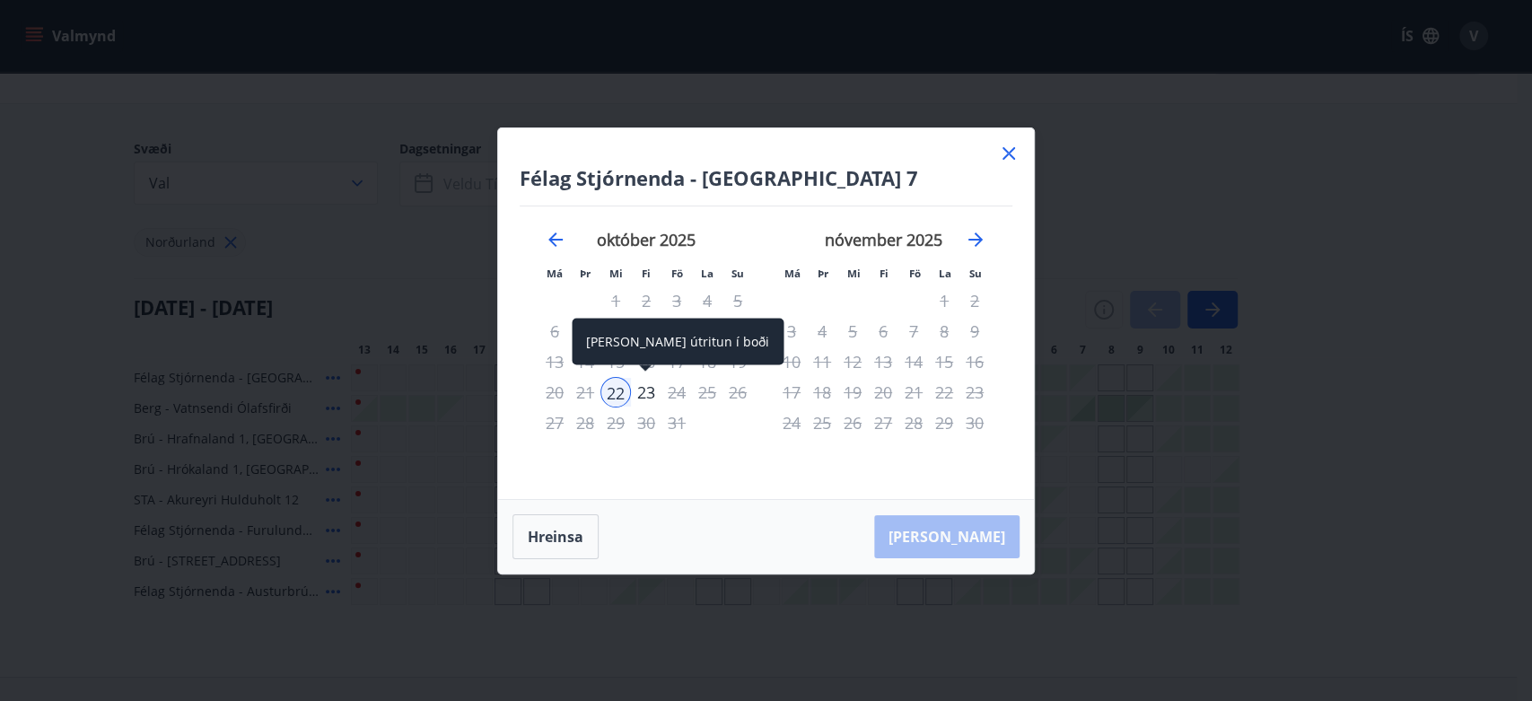
click at [645, 398] on div "23" at bounding box center [646, 392] width 31 height 31
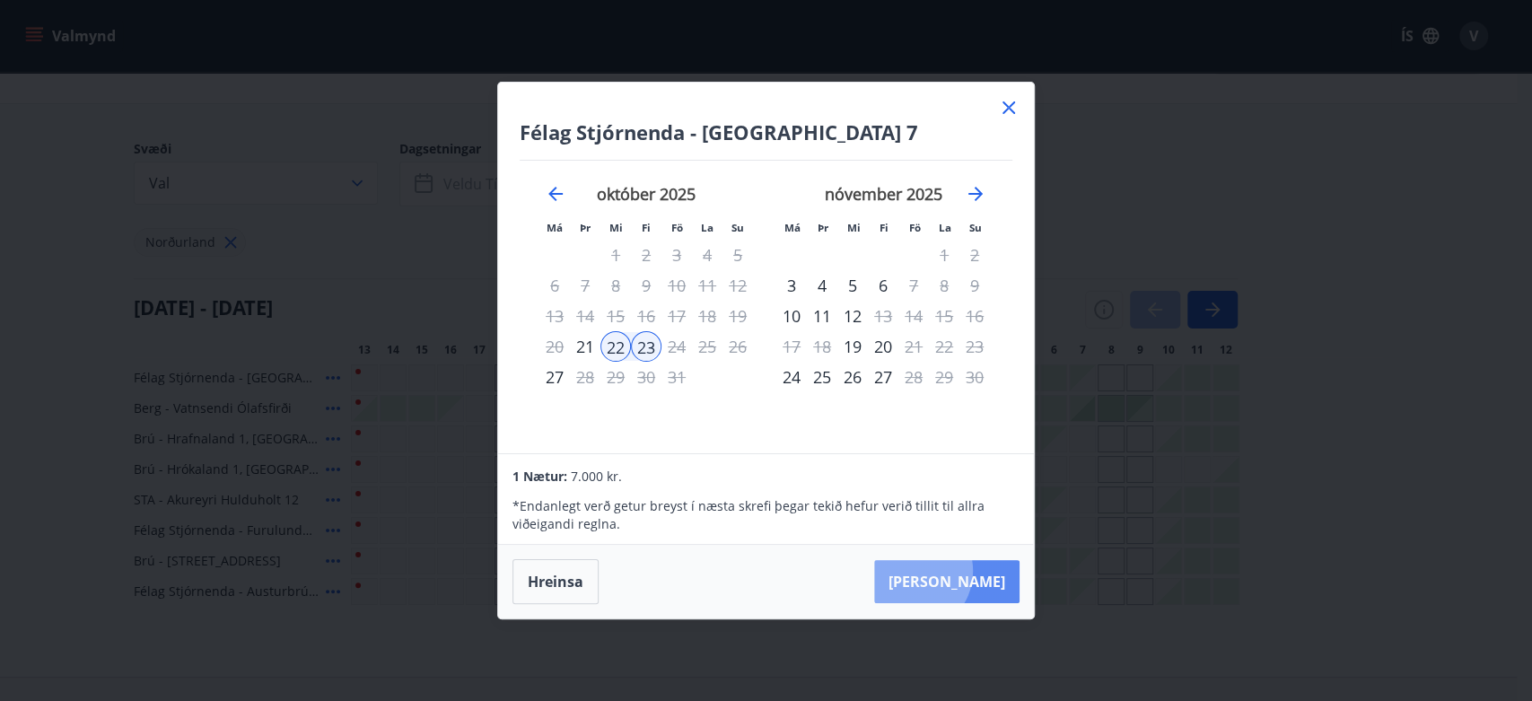
click at [966, 571] on button "[PERSON_NAME]" at bounding box center [946, 581] width 145 height 43
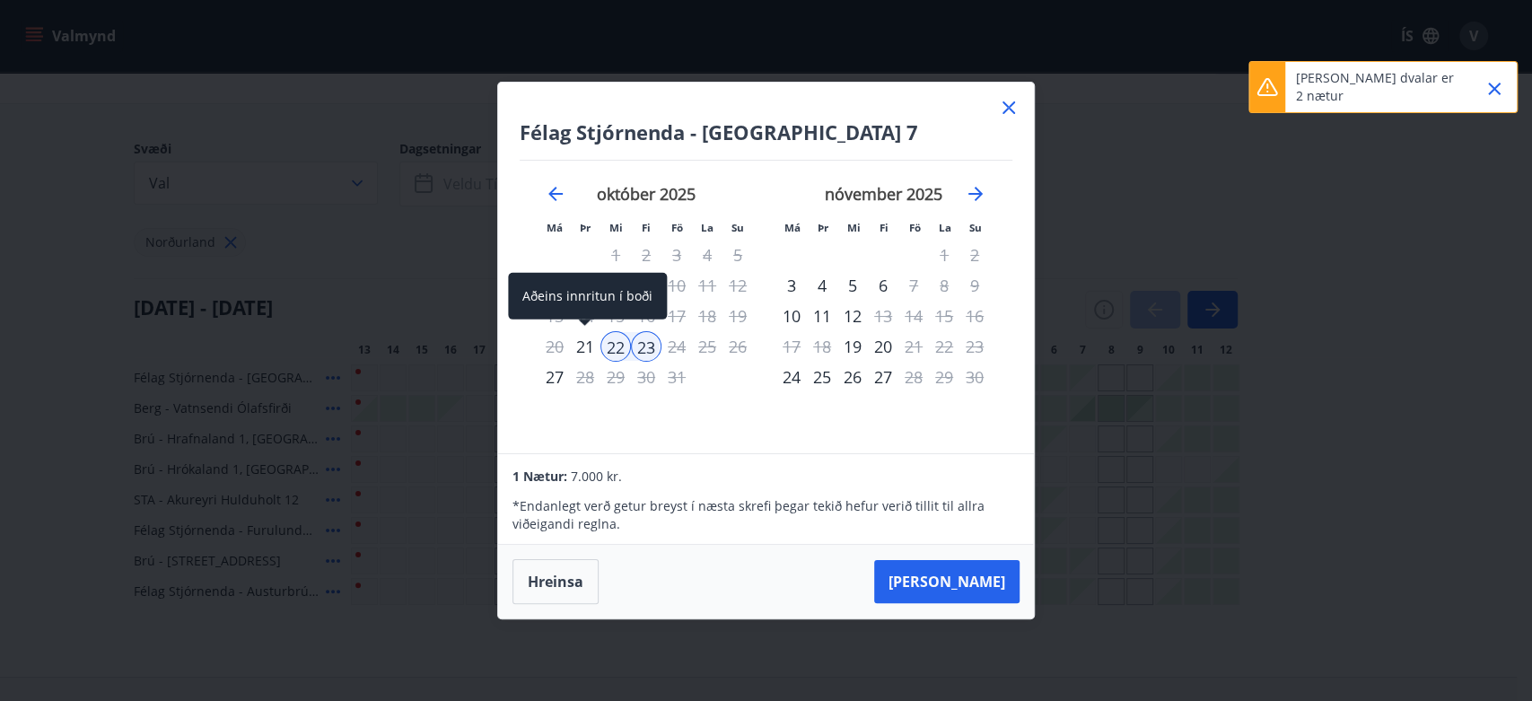
click at [581, 335] on div "21" at bounding box center [585, 346] width 31 height 31
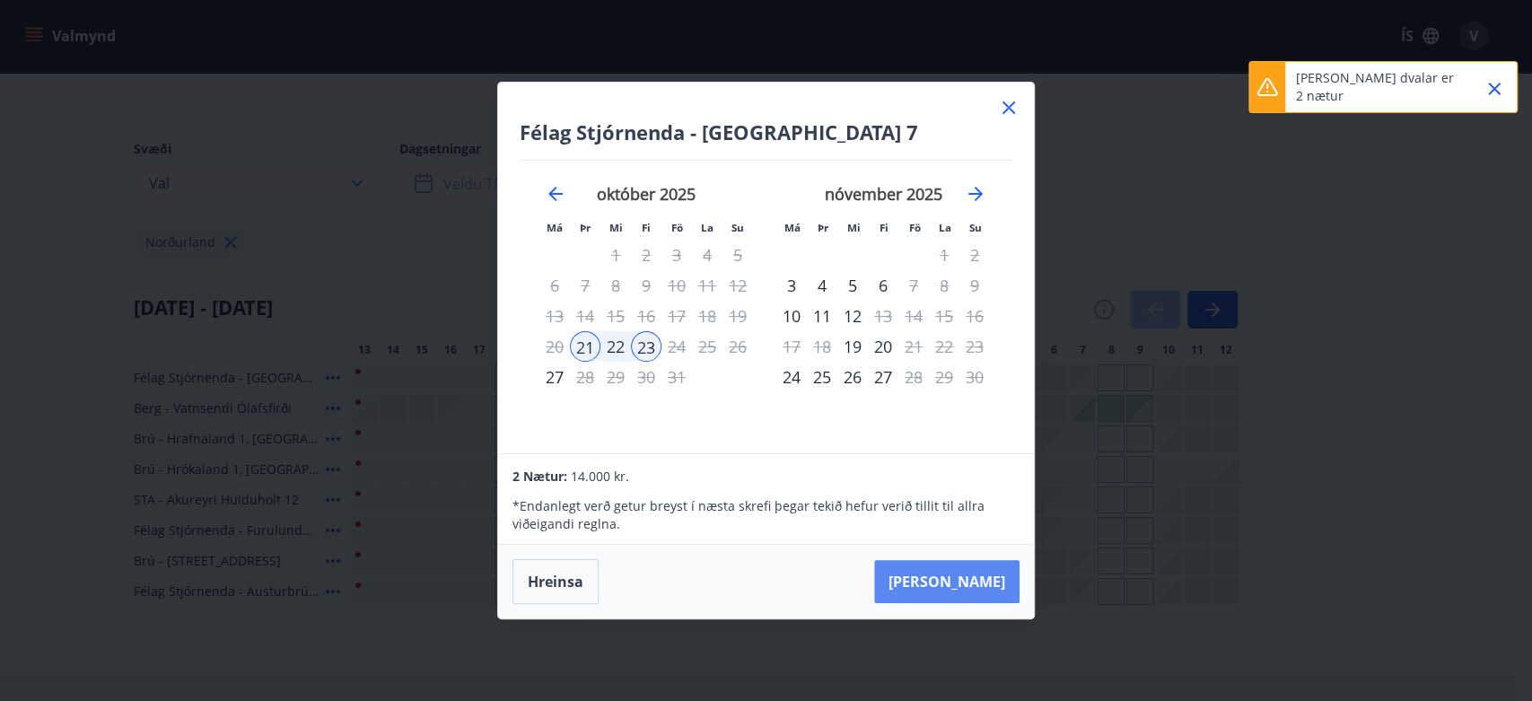
click at [967, 581] on button "[PERSON_NAME]" at bounding box center [946, 581] width 145 height 43
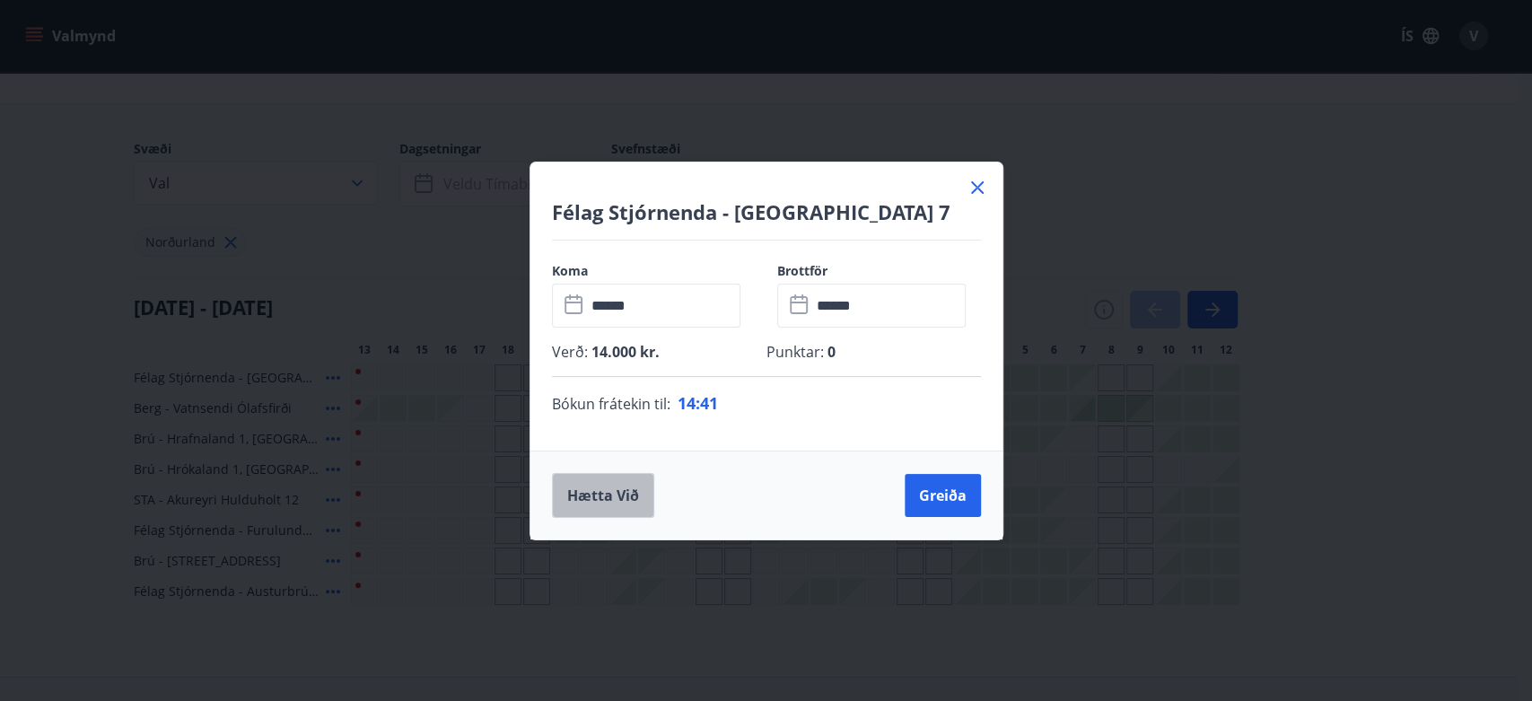
click at [635, 511] on button "Hætta við" at bounding box center [603, 495] width 102 height 45
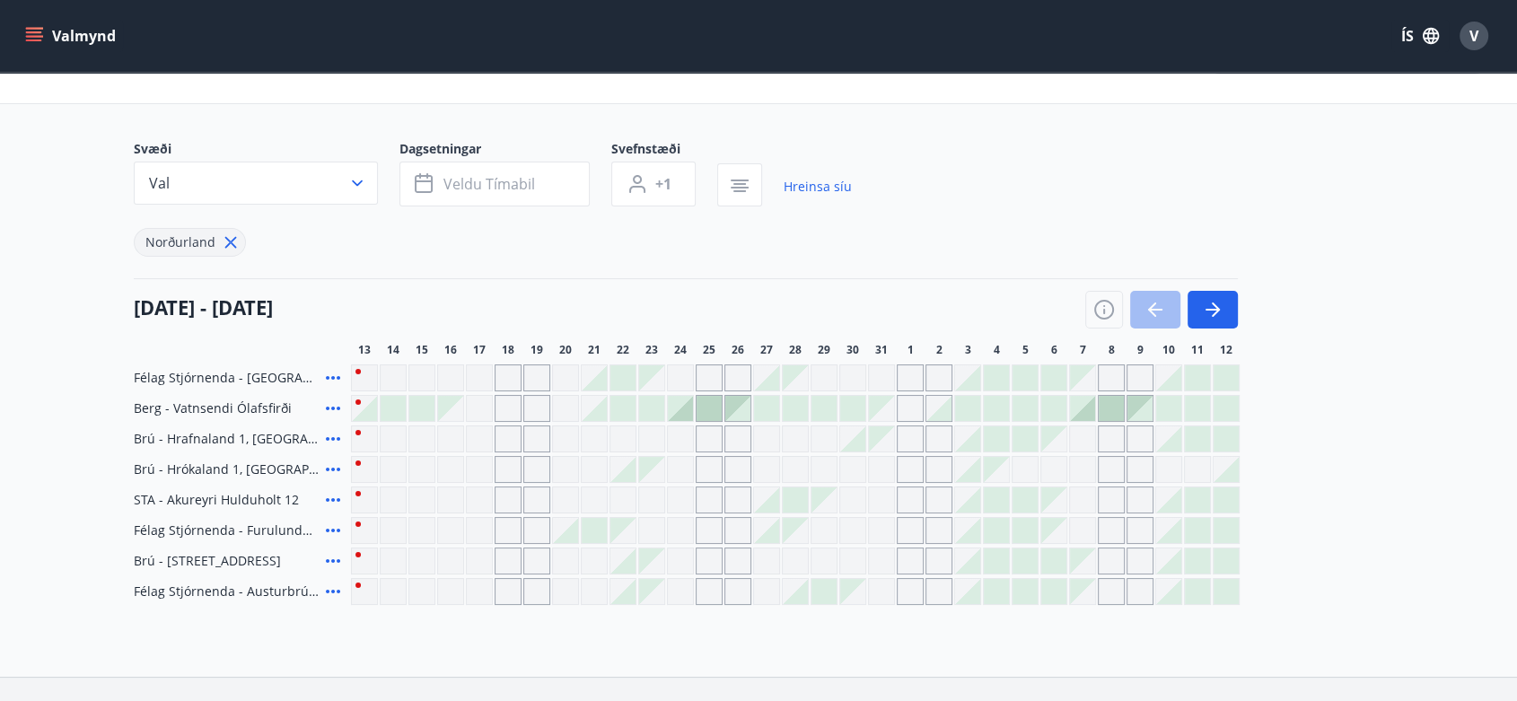
click at [229, 237] on icon at bounding box center [231, 242] width 20 height 20
drag, startPoint x: 229, startPoint y: 237, endPoint x: 321, endPoint y: 178, distance: 109.8
click at [229, 278] on div "[DATE] - [DATE]" at bounding box center [686, 303] width 1104 height 50
click at [323, 177] on div "Svæði Val Dagsetningar Veldu tímabil Svefnstæði +1 Hreinsa síu [GEOGRAPHIC_DATA…" at bounding box center [758, 372] width 1249 height 465
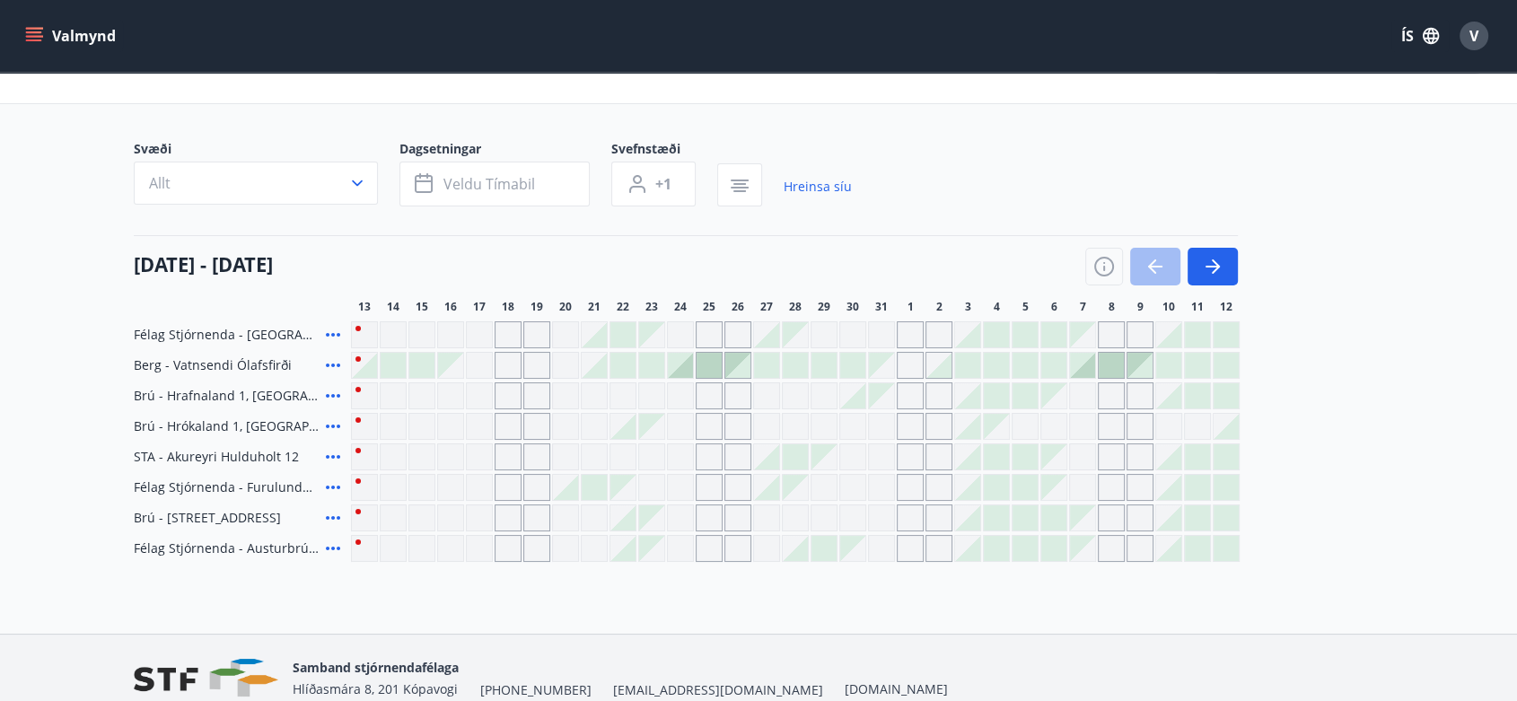
click at [368, 179] on button "Allt" at bounding box center [256, 183] width 244 height 43
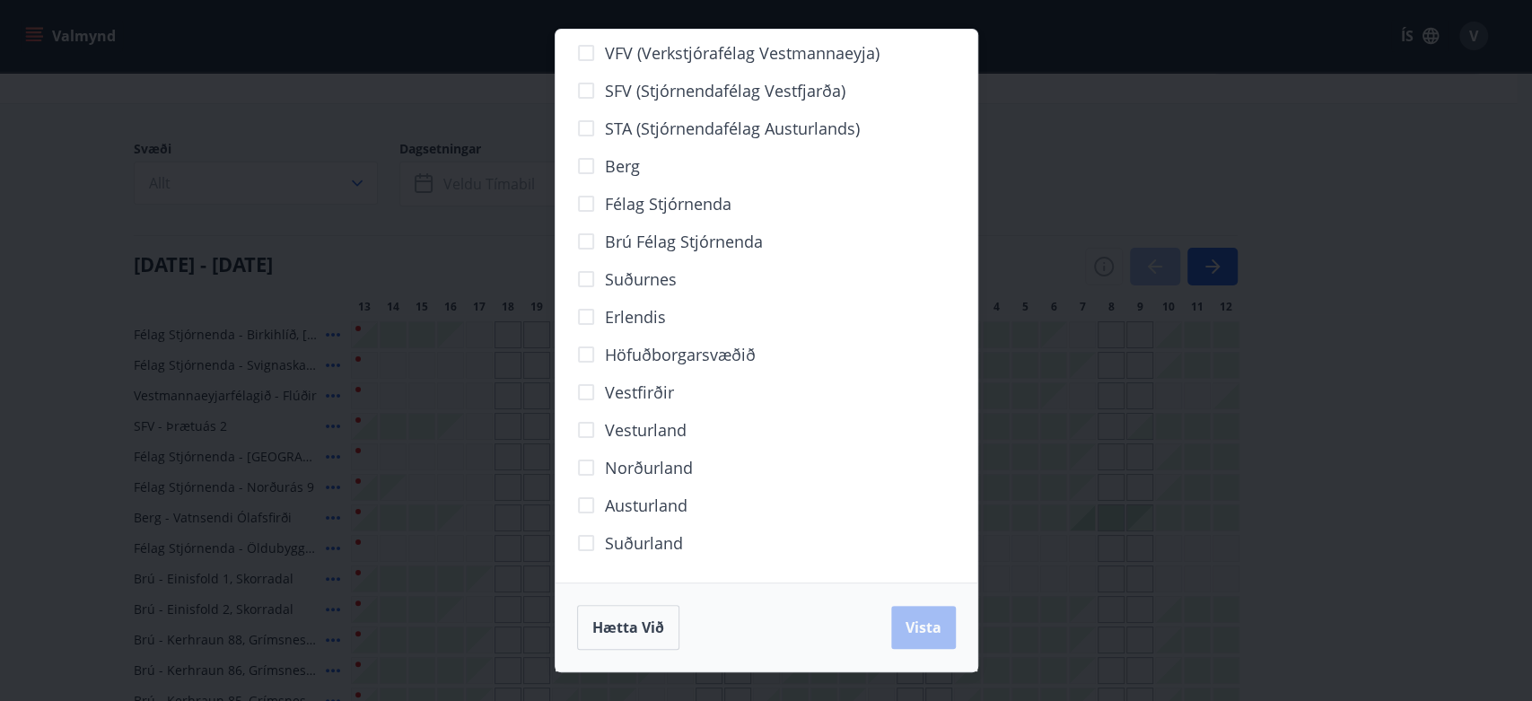
click at [623, 537] on span "Suðurland" at bounding box center [644, 542] width 78 height 23
click at [929, 632] on span "Vista" at bounding box center [923, 627] width 36 height 20
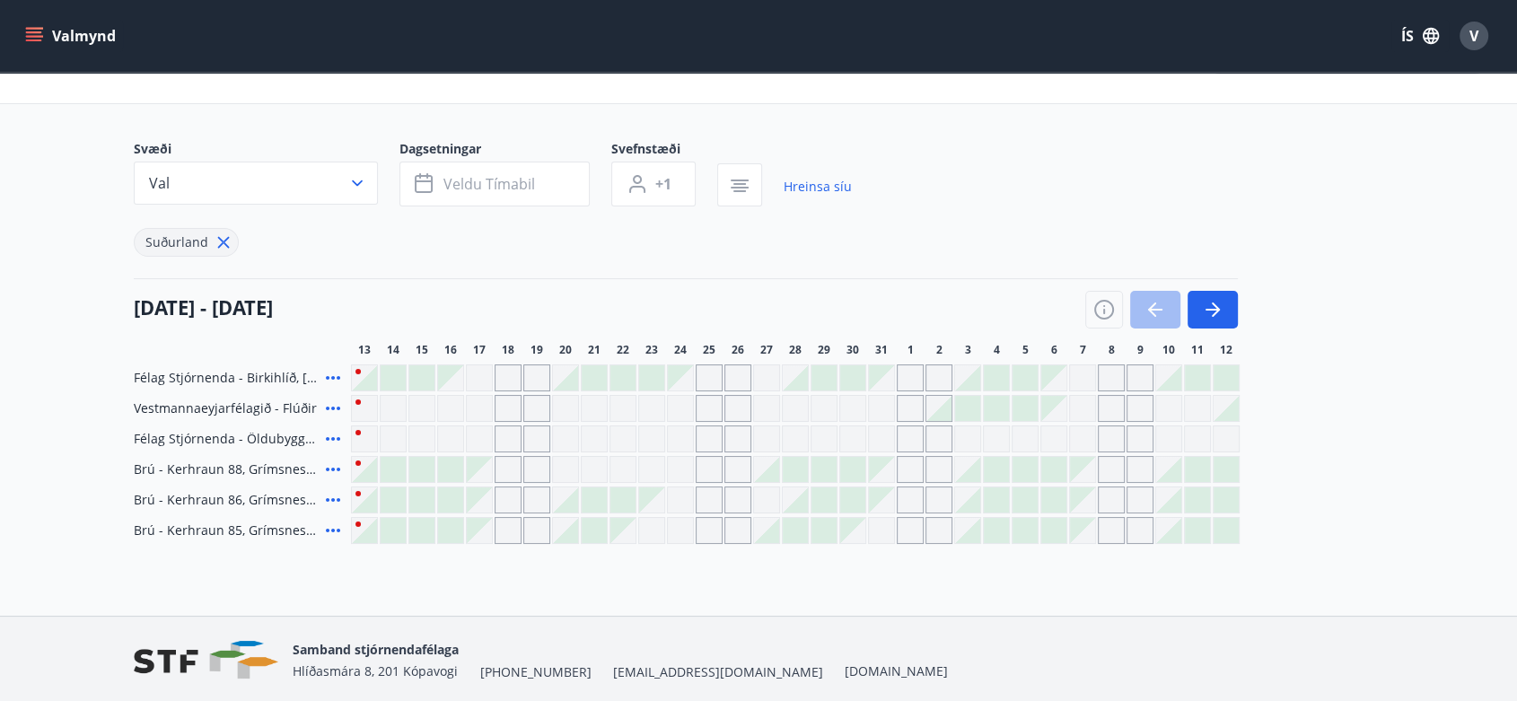
click at [337, 374] on icon at bounding box center [333, 378] width 22 height 22
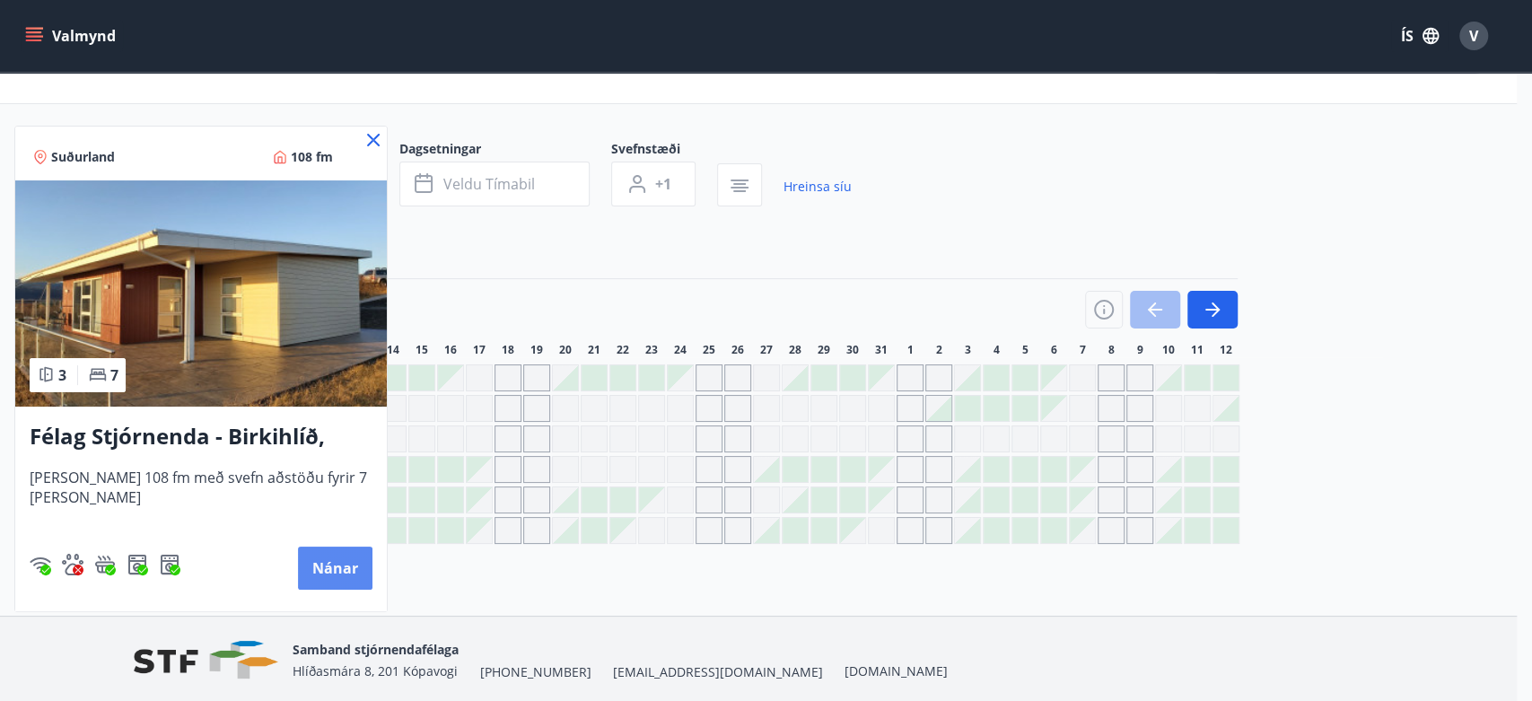
click at [328, 562] on button "Nánar" at bounding box center [335, 568] width 74 height 43
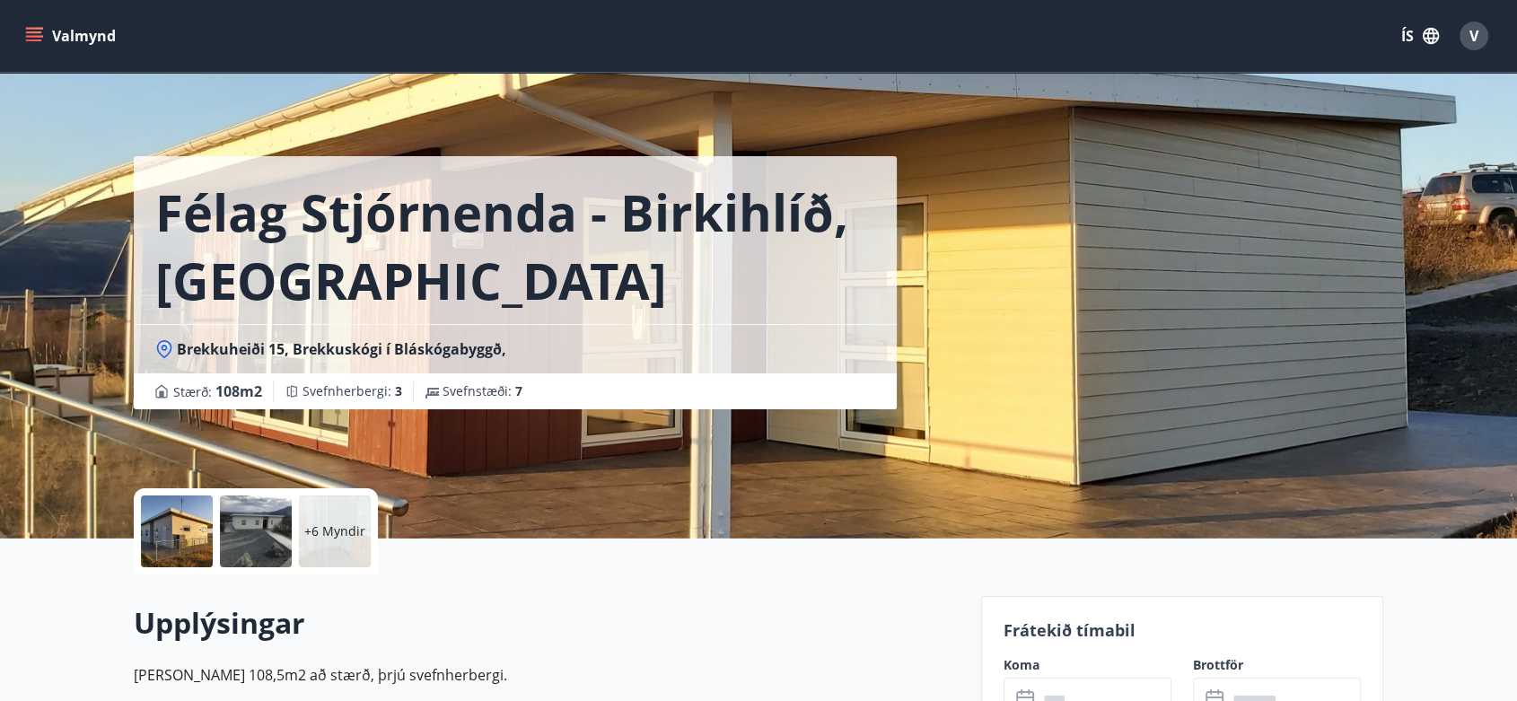
click at [260, 554] on div at bounding box center [256, 531] width 72 height 72
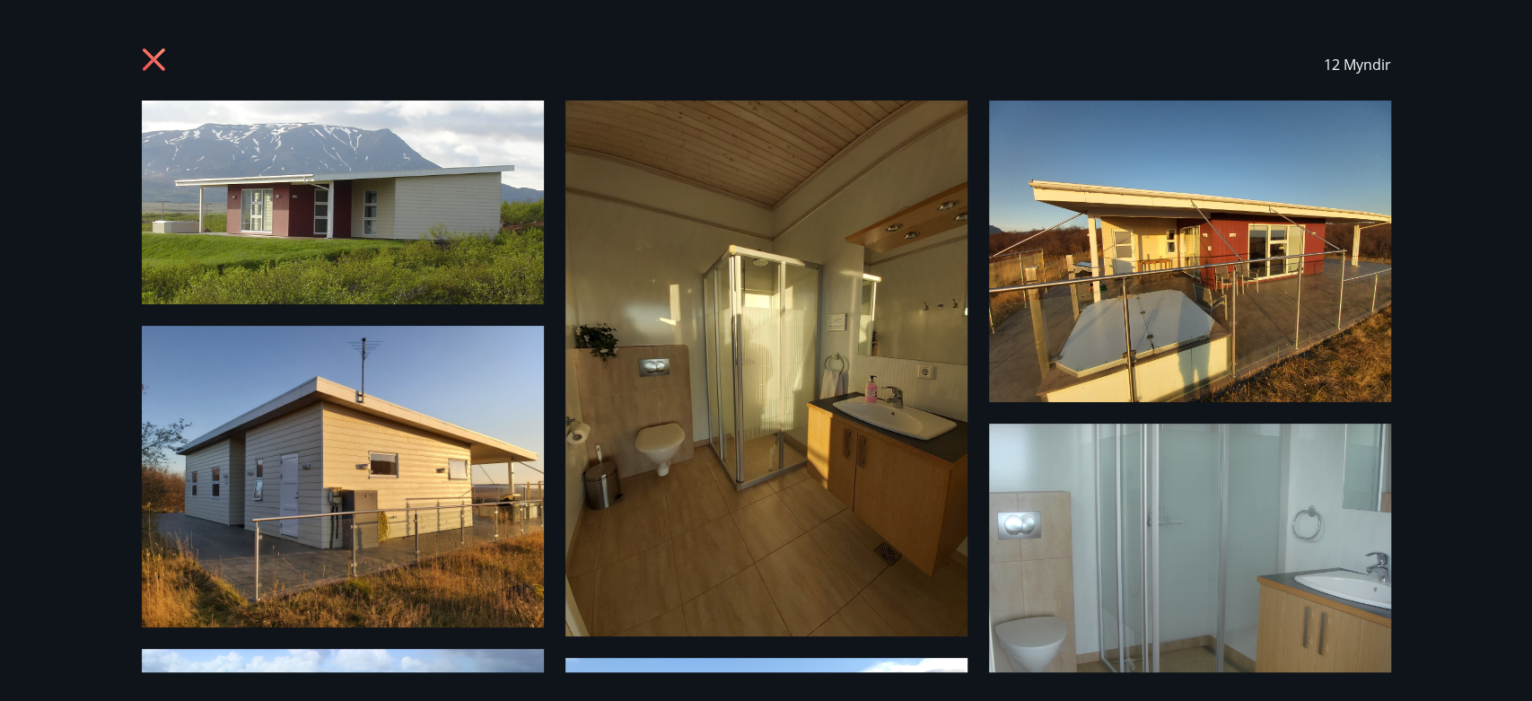
click at [151, 57] on icon at bounding box center [153, 59] width 22 height 22
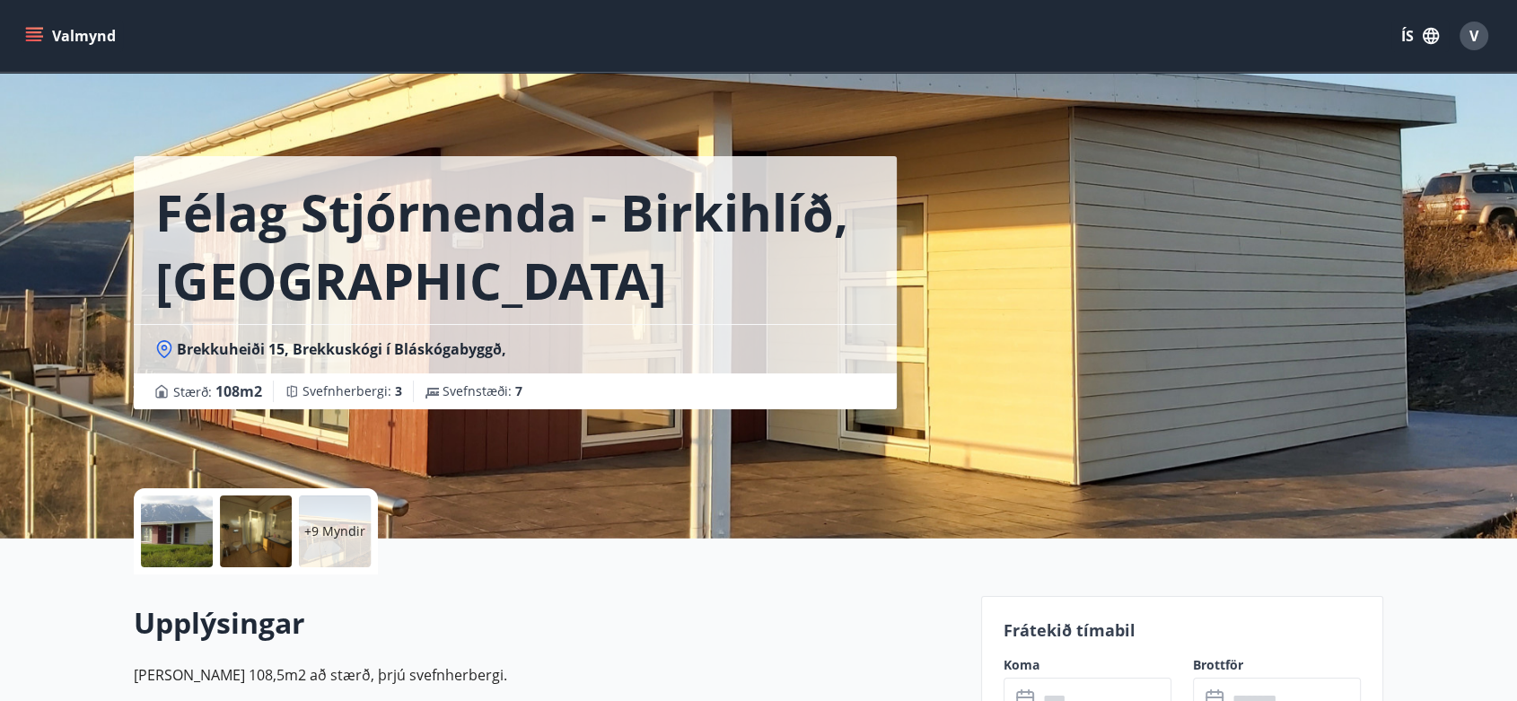
scroll to position [69, 0]
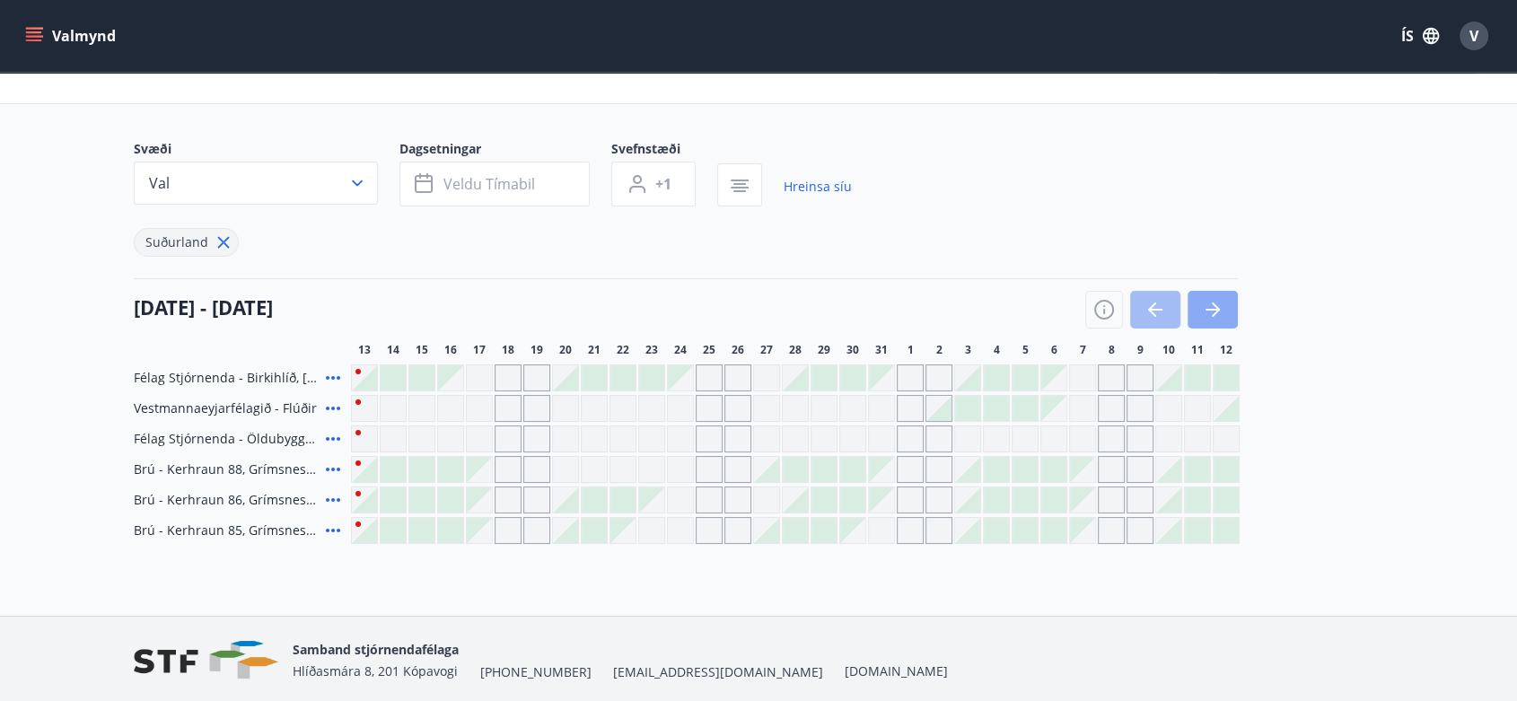
click at [1220, 313] on icon "button" at bounding box center [1213, 310] width 22 height 22
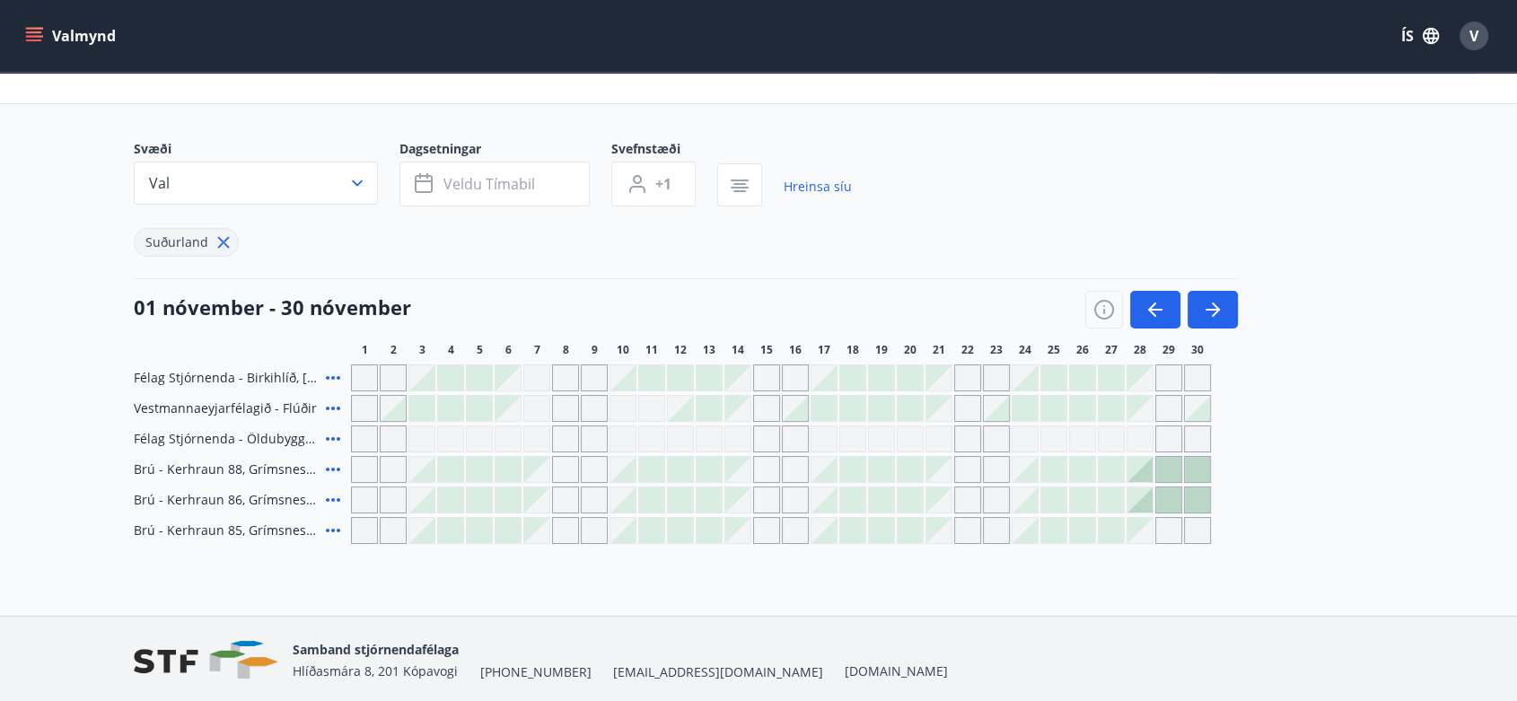
click at [929, 372] on div "Gráir dagar eru ekki bókanlegir" at bounding box center [938, 377] width 25 height 25
